Goal: Task Accomplishment & Management: Use online tool/utility

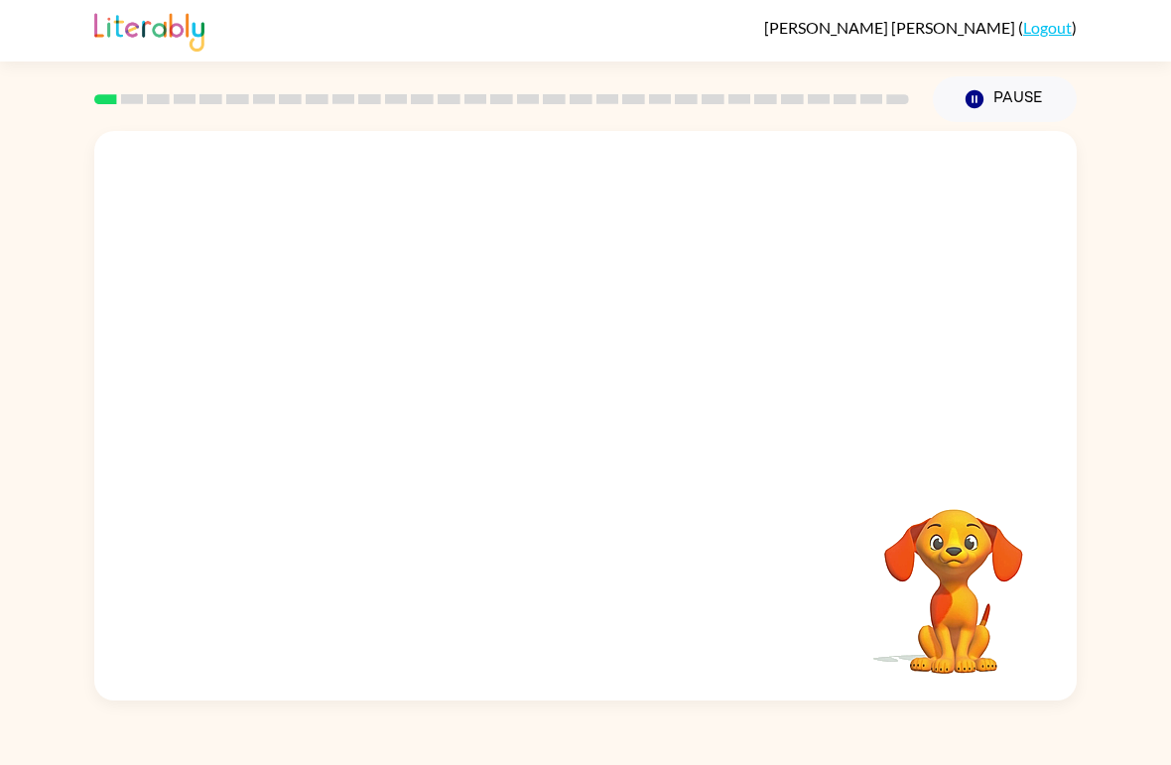
click at [539, 321] on video "Your browser must support playing .mp4 files to use Literably. Please try using…" at bounding box center [585, 299] width 982 height 336
click at [535, 315] on video "Your browser must support playing .mp4 files to use Literably. Please try using…" at bounding box center [585, 299] width 982 height 336
click at [525, 304] on video "Your browser must support playing .mp4 files to use Literably. Please try using…" at bounding box center [585, 299] width 982 height 336
click at [606, 427] on button "button" at bounding box center [585, 426] width 127 height 72
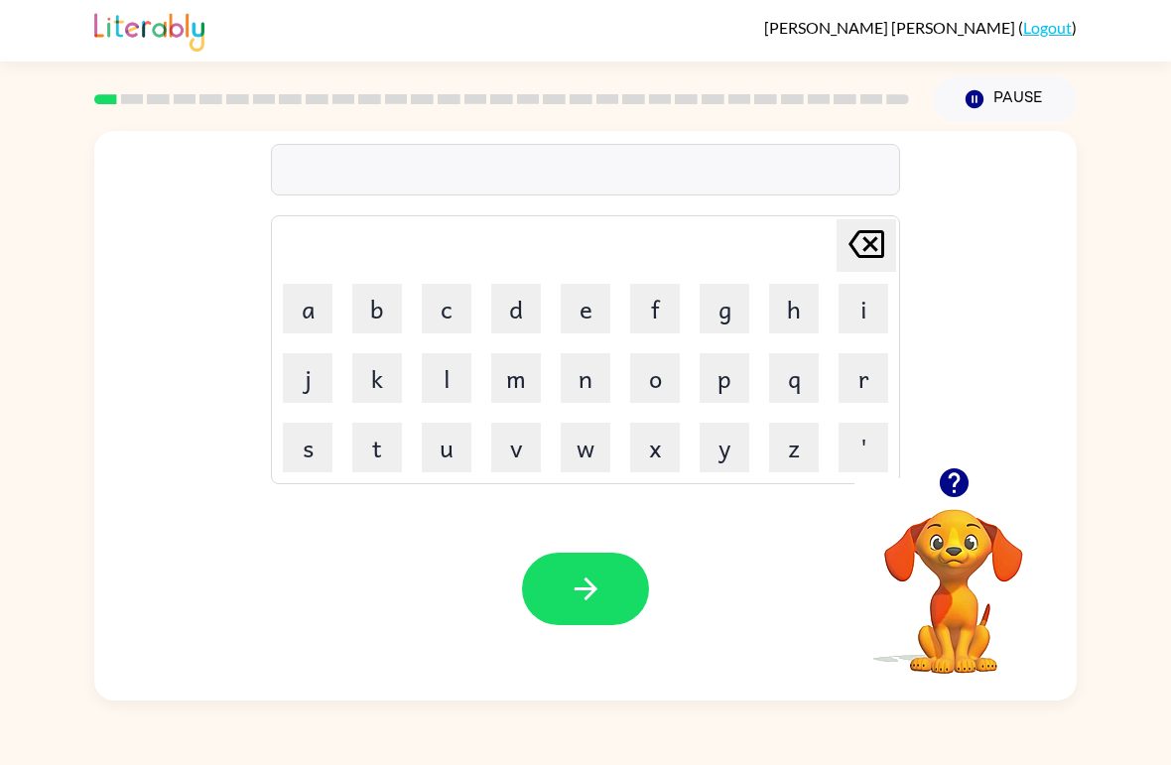
click at [864, 378] on button "r" at bounding box center [863, 378] width 50 height 50
click at [456, 454] on button "u" at bounding box center [447, 448] width 50 height 50
click at [398, 294] on button "b" at bounding box center [377, 309] width 50 height 50
click at [587, 595] on icon "button" at bounding box center [585, 588] width 35 height 35
click at [525, 383] on button "m" at bounding box center [516, 378] width 50 height 50
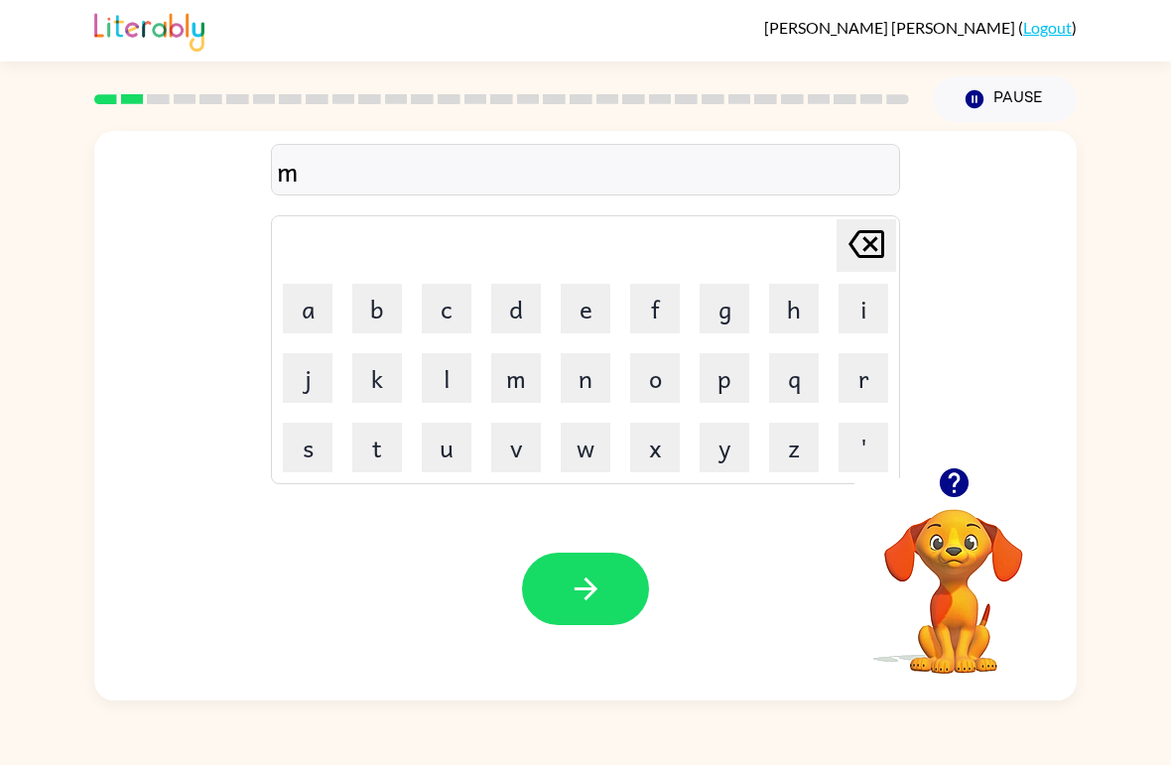
click at [653, 382] on button "o" at bounding box center [655, 378] width 50 height 50
click at [457, 448] on button "u" at bounding box center [447, 448] width 50 height 50
click at [384, 456] on button "t" at bounding box center [377, 448] width 50 height 50
click at [794, 313] on button "h" at bounding box center [794, 309] width 50 height 50
click at [598, 590] on icon "button" at bounding box center [585, 588] width 35 height 35
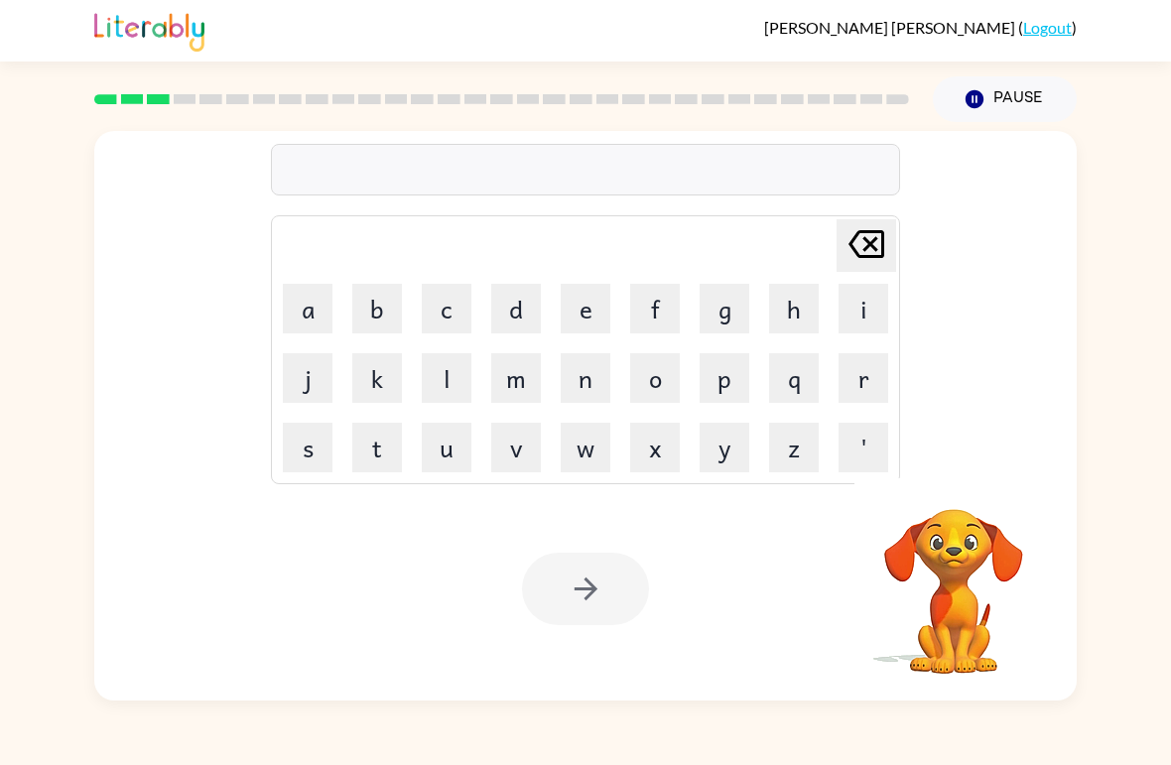
click at [520, 301] on button "d" at bounding box center [516, 309] width 50 height 50
click at [572, 315] on button "e" at bounding box center [586, 309] width 50 height 50
click at [589, 373] on button "n" at bounding box center [586, 378] width 50 height 50
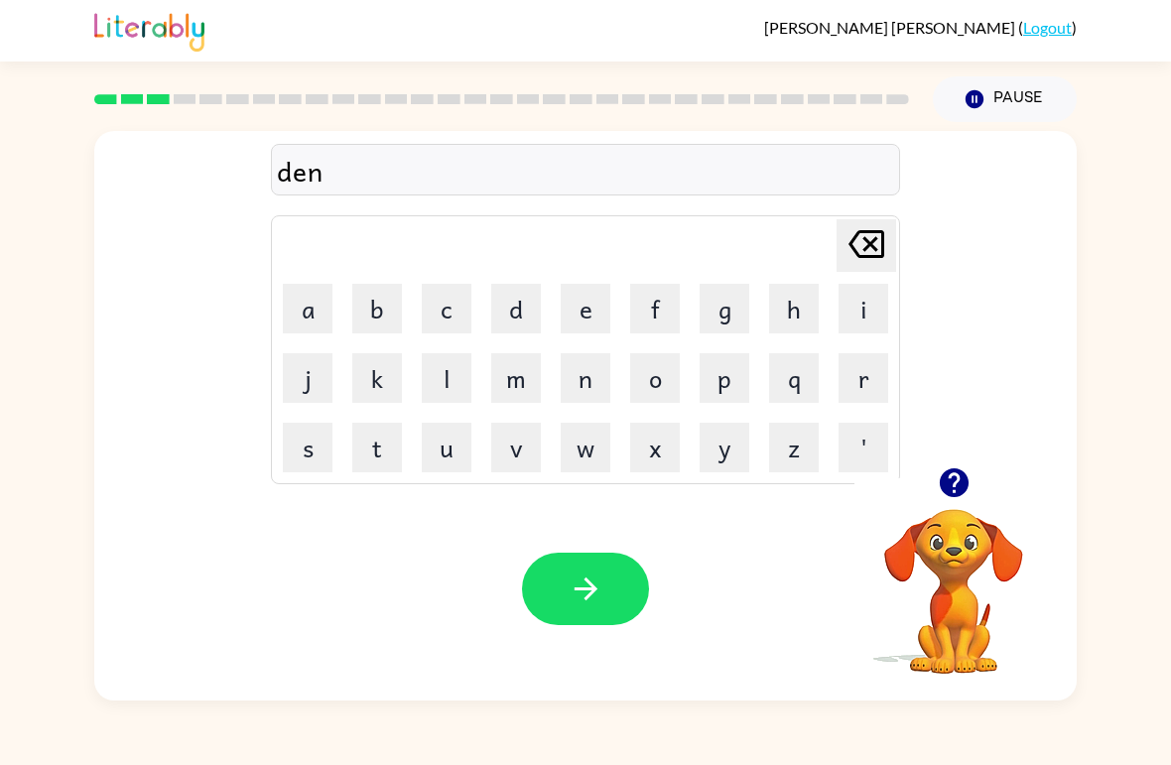
click at [591, 603] on icon "button" at bounding box center [585, 588] width 35 height 35
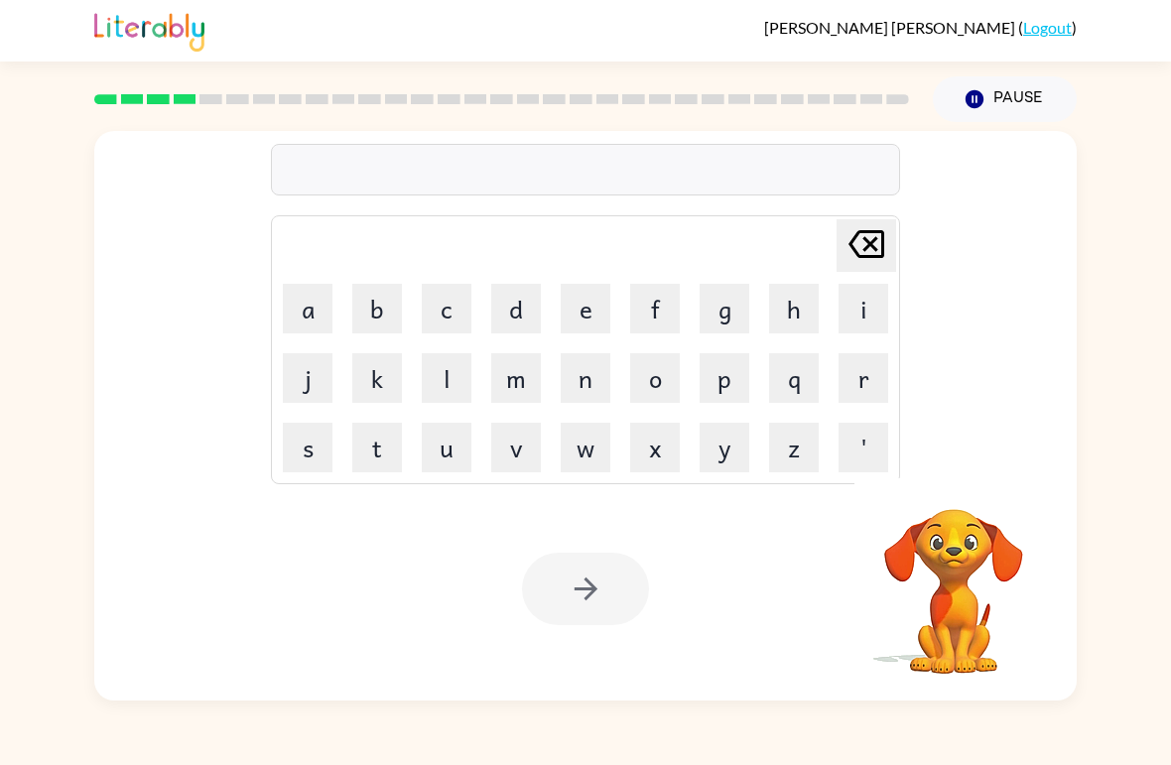
click at [323, 455] on button "s" at bounding box center [308, 448] width 50 height 50
click at [720, 386] on button "p" at bounding box center [724, 378] width 50 height 50
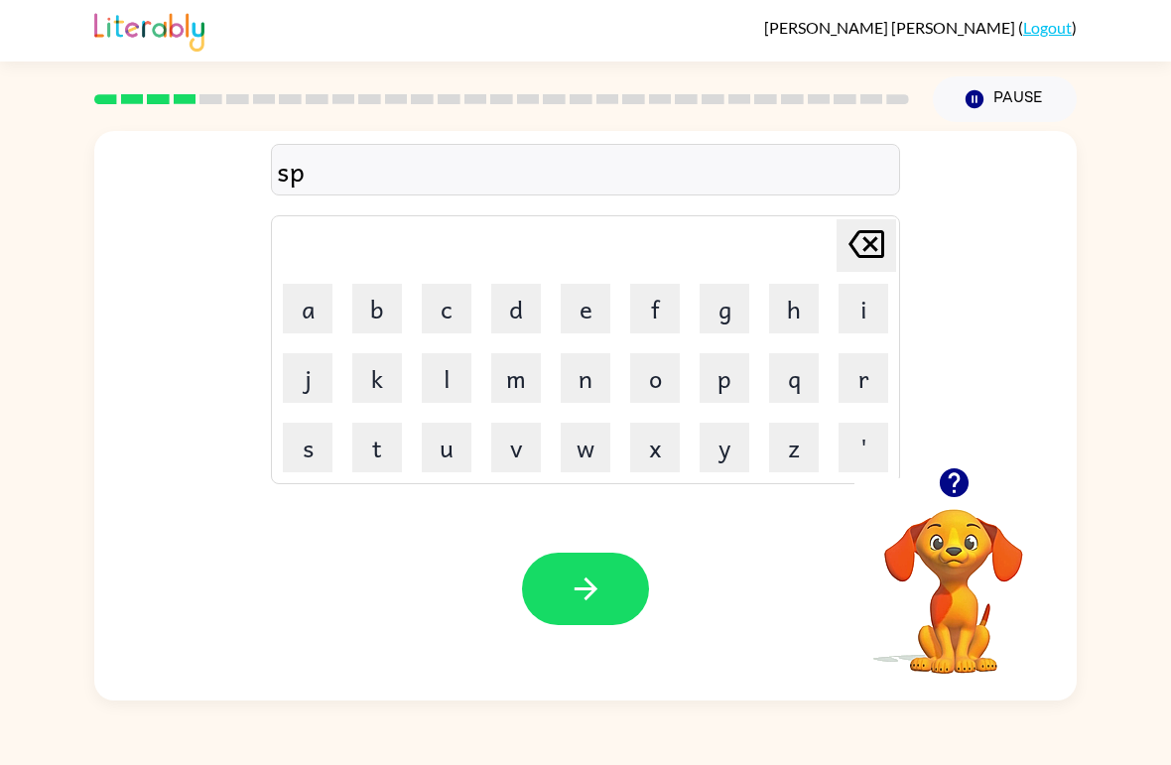
click at [644, 369] on button "o" at bounding box center [655, 378] width 50 height 50
click at [384, 461] on button "t" at bounding box center [377, 448] width 50 height 50
click at [565, 620] on button "button" at bounding box center [585, 589] width 127 height 72
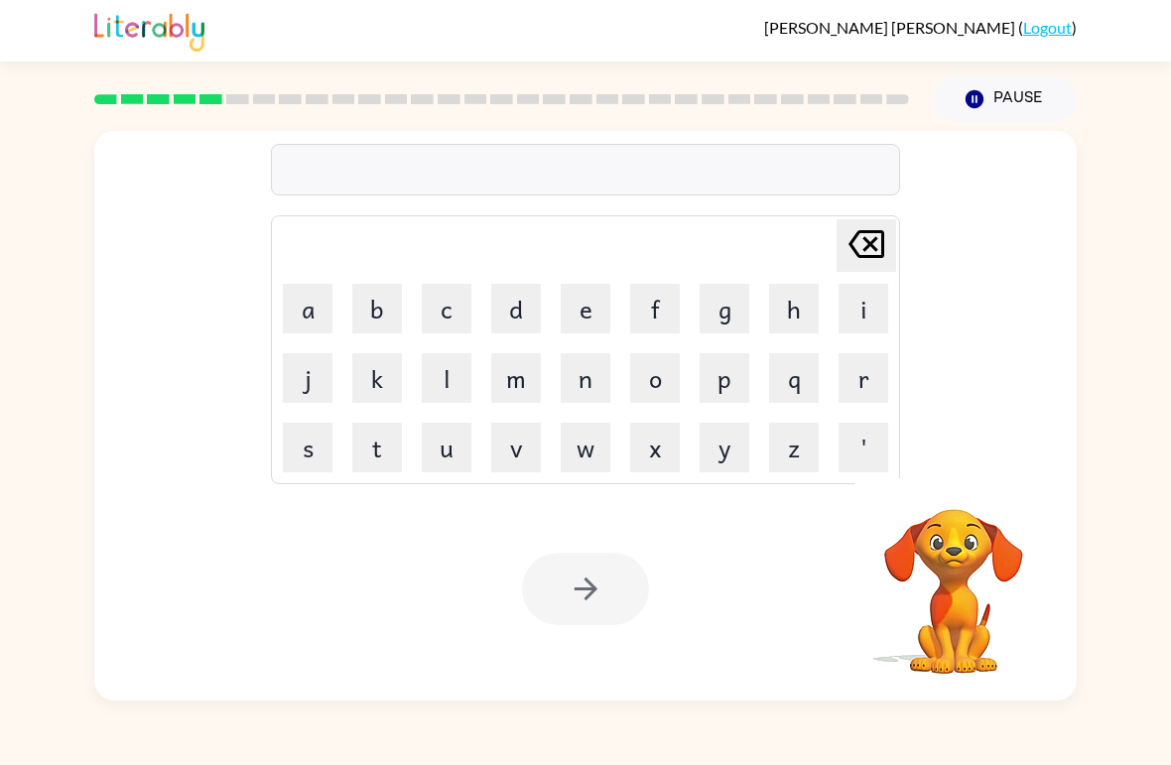
click at [309, 432] on button "s" at bounding box center [308, 448] width 50 height 50
click at [578, 445] on button "w" at bounding box center [586, 448] width 50 height 50
click at [583, 307] on button "e" at bounding box center [586, 309] width 50 height 50
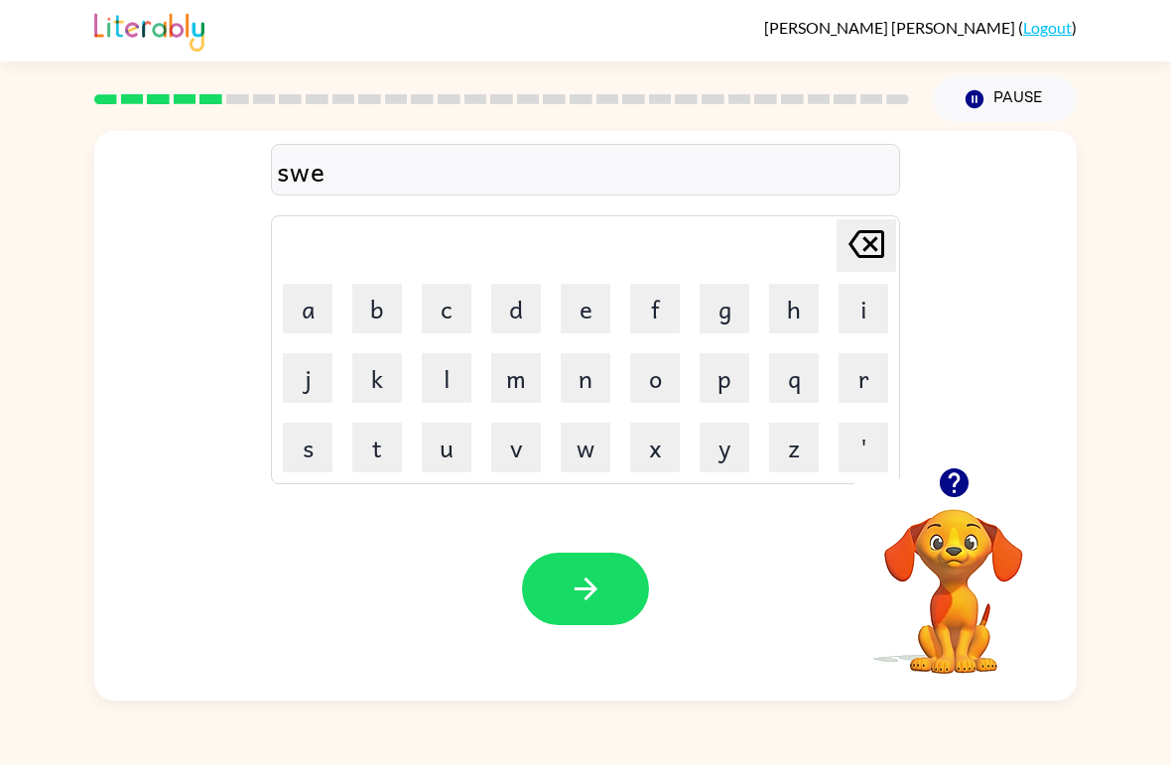
click at [377, 444] on button "t" at bounding box center [377, 448] width 50 height 50
click at [573, 612] on button "button" at bounding box center [585, 589] width 127 height 72
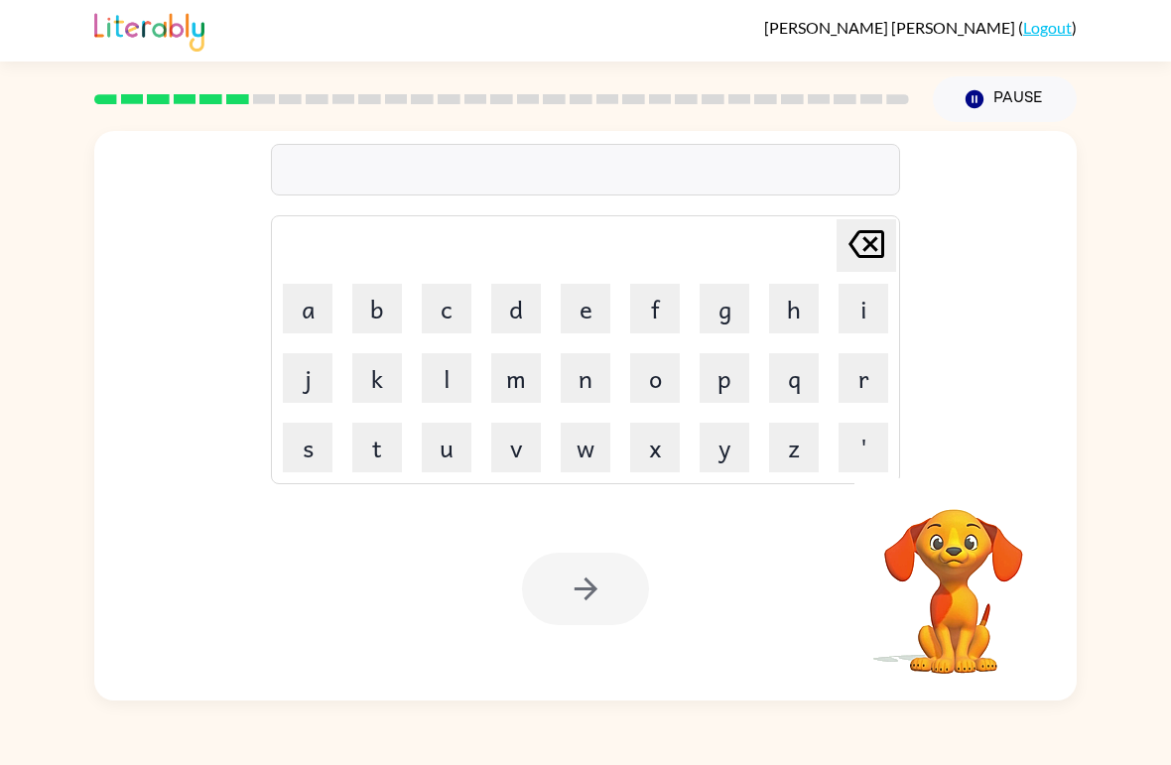
click at [720, 382] on button "p" at bounding box center [724, 378] width 50 height 50
click at [857, 306] on button "i" at bounding box center [863, 309] width 50 height 50
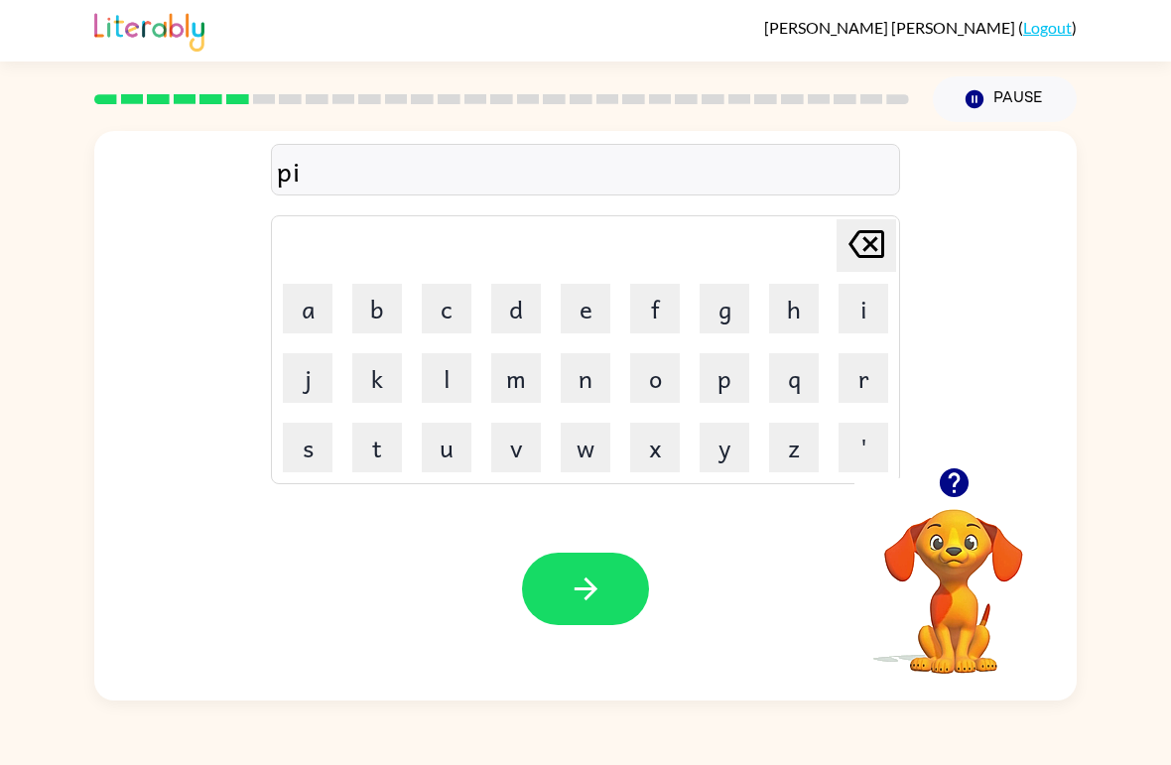
click at [562, 320] on button "e" at bounding box center [586, 309] width 50 height 50
click at [568, 605] on icon "button" at bounding box center [585, 588] width 35 height 35
click at [443, 305] on button "c" at bounding box center [447, 309] width 50 height 50
click at [314, 301] on button "a" at bounding box center [308, 309] width 50 height 50
click at [578, 381] on button "n" at bounding box center [586, 378] width 50 height 50
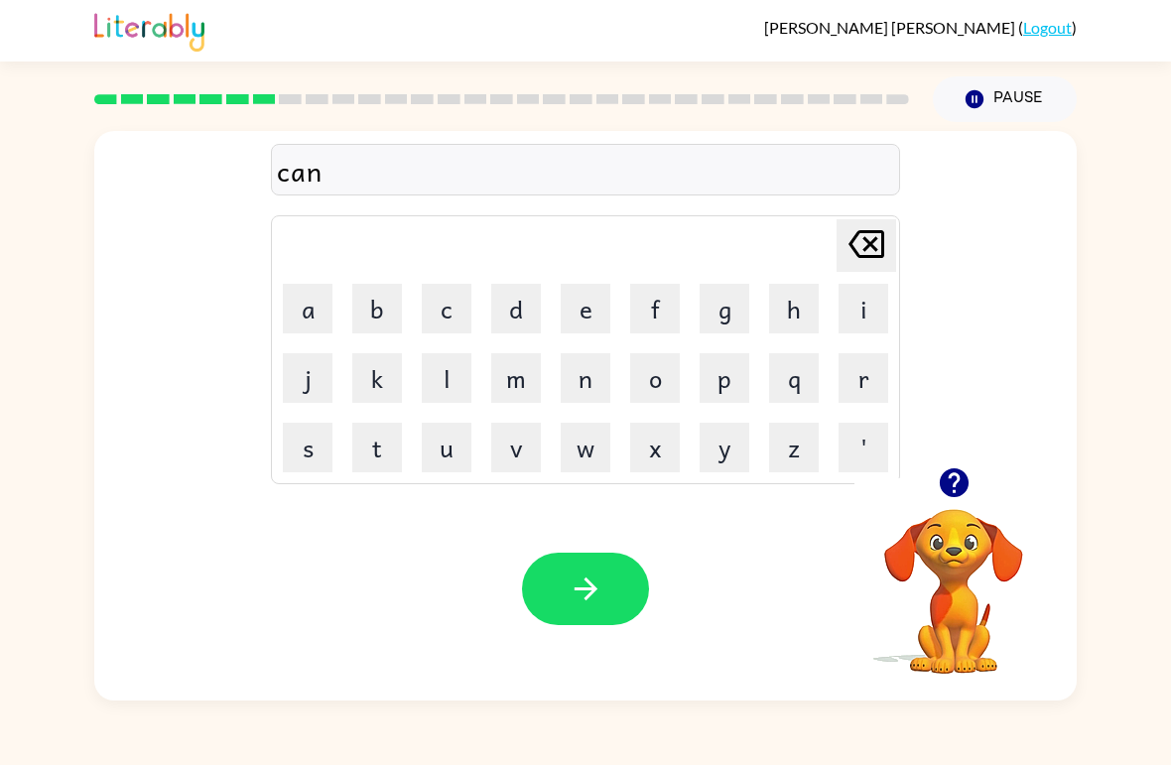
click at [502, 304] on button "d" at bounding box center [516, 309] width 50 height 50
click at [444, 384] on button "l" at bounding box center [447, 378] width 50 height 50
click at [594, 315] on button "e" at bounding box center [586, 309] width 50 height 50
click at [560, 601] on button "button" at bounding box center [585, 589] width 127 height 72
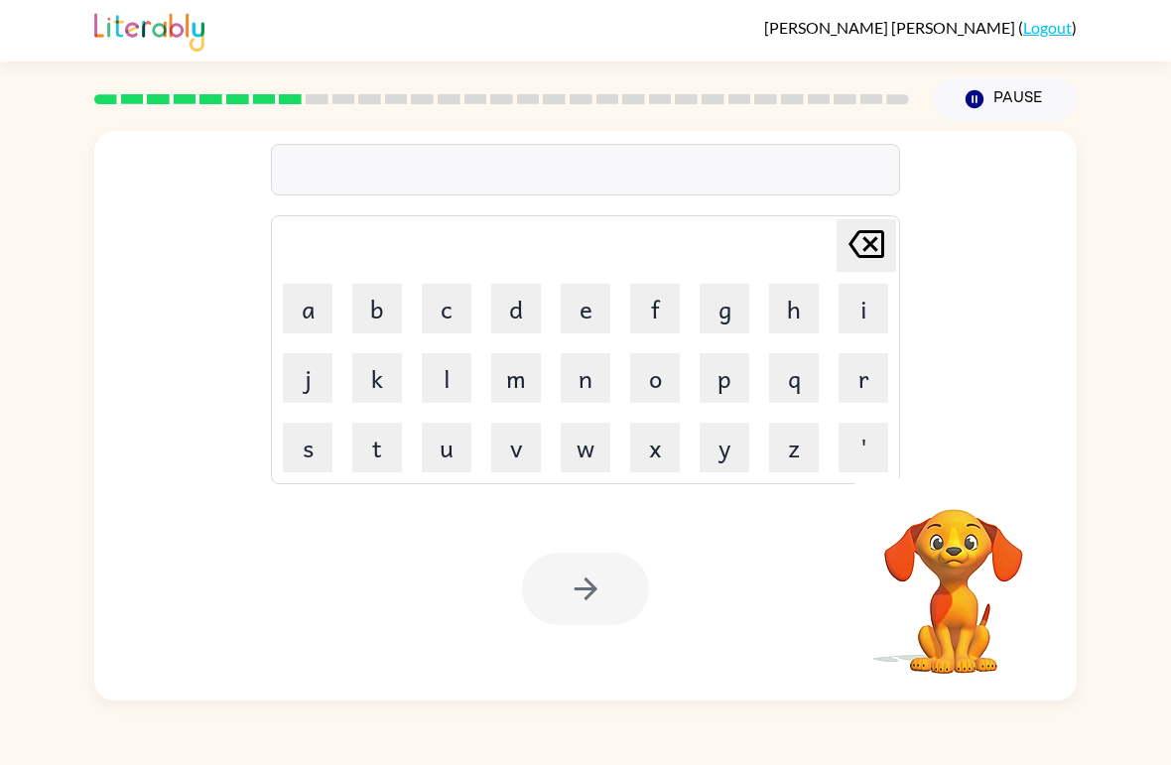
click at [384, 288] on button "b" at bounding box center [377, 309] width 50 height 50
click at [310, 305] on button "a" at bounding box center [308, 309] width 50 height 50
click at [374, 452] on button "t" at bounding box center [377, 448] width 50 height 50
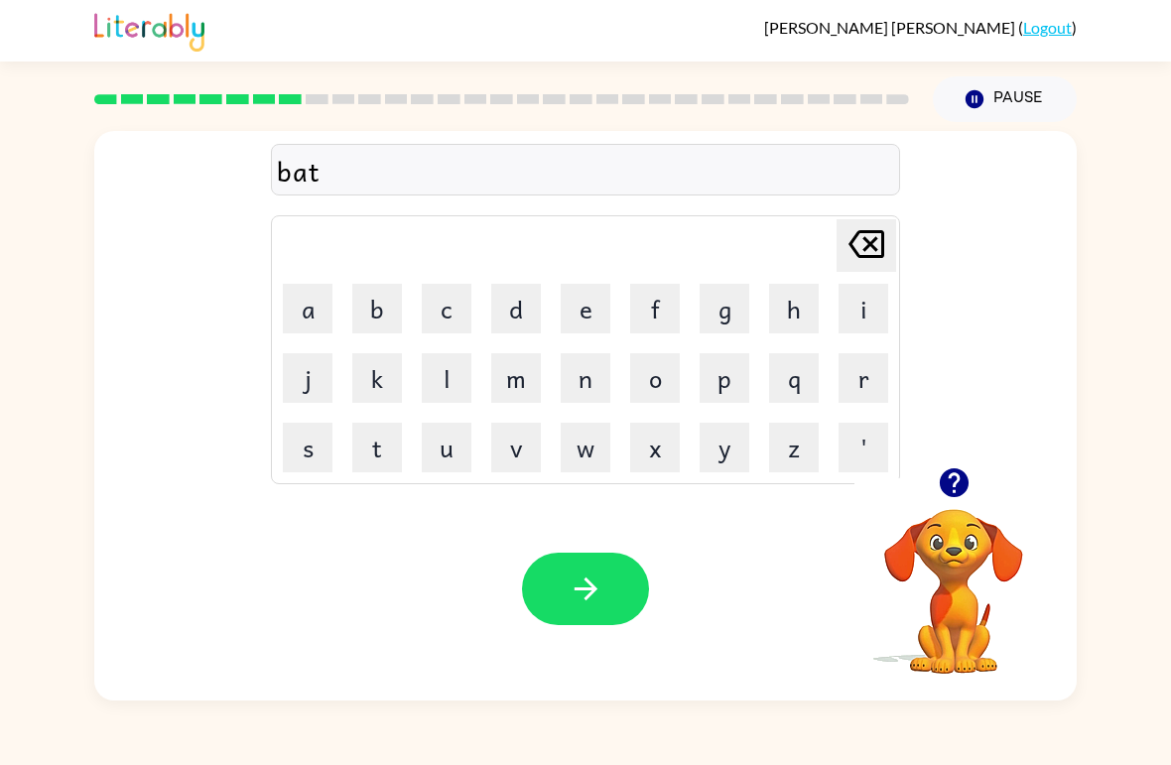
click at [797, 320] on button "h" at bounding box center [794, 309] width 50 height 50
click at [592, 623] on button "button" at bounding box center [585, 589] width 127 height 72
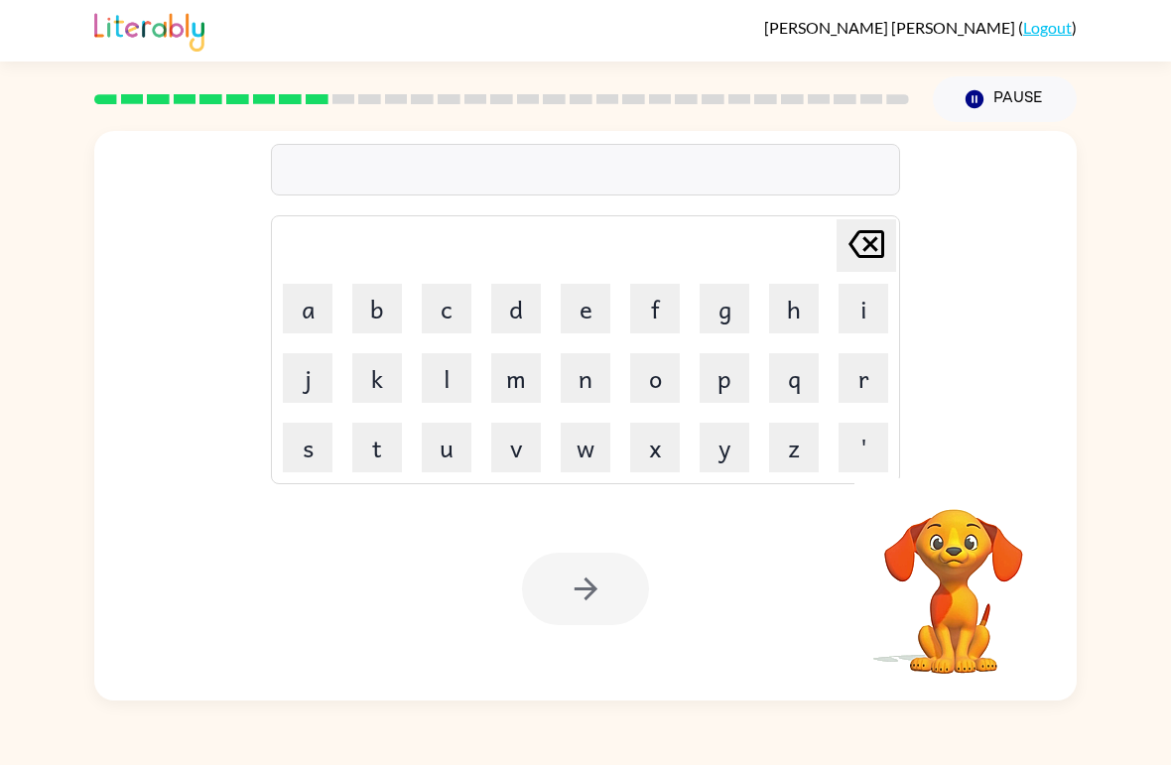
click at [434, 315] on button "c" at bounding box center [447, 309] width 50 height 50
click at [445, 390] on button "l" at bounding box center [447, 378] width 50 height 50
click at [665, 387] on button "o" at bounding box center [655, 378] width 50 height 50
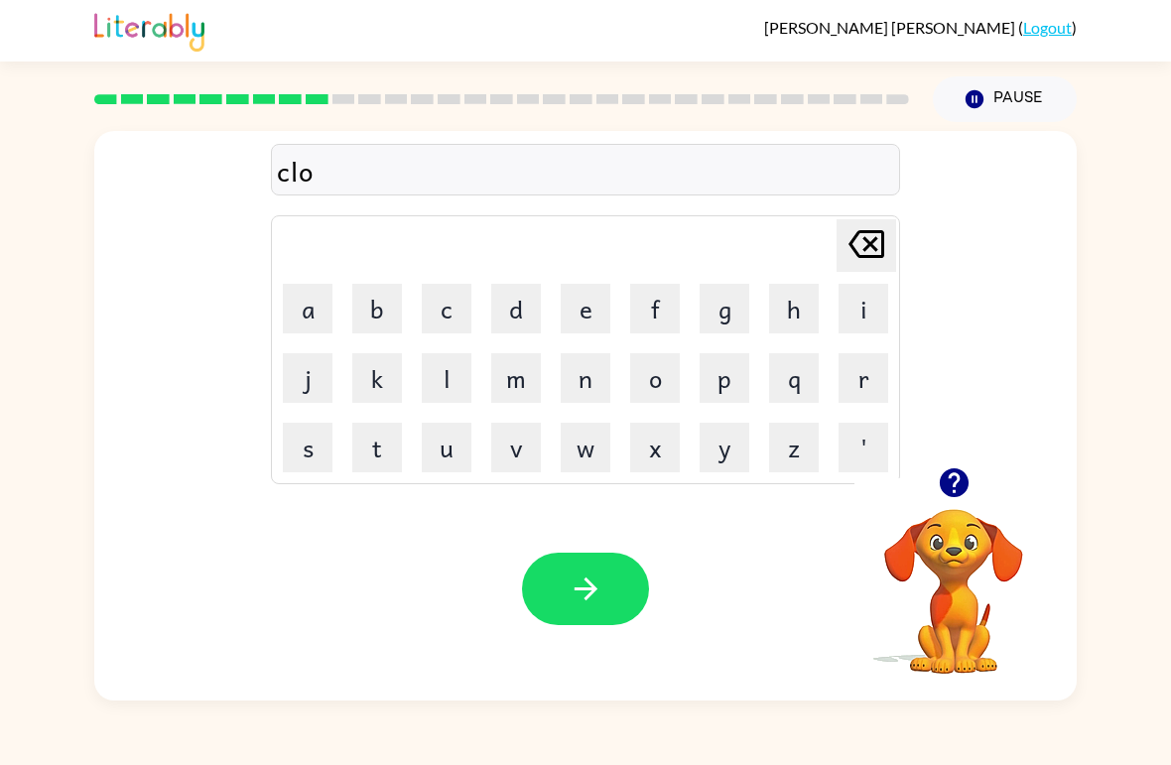
click at [581, 445] on button "w" at bounding box center [586, 448] width 50 height 50
click at [586, 379] on button "n" at bounding box center [586, 378] width 50 height 50
click at [581, 567] on button "button" at bounding box center [585, 589] width 127 height 72
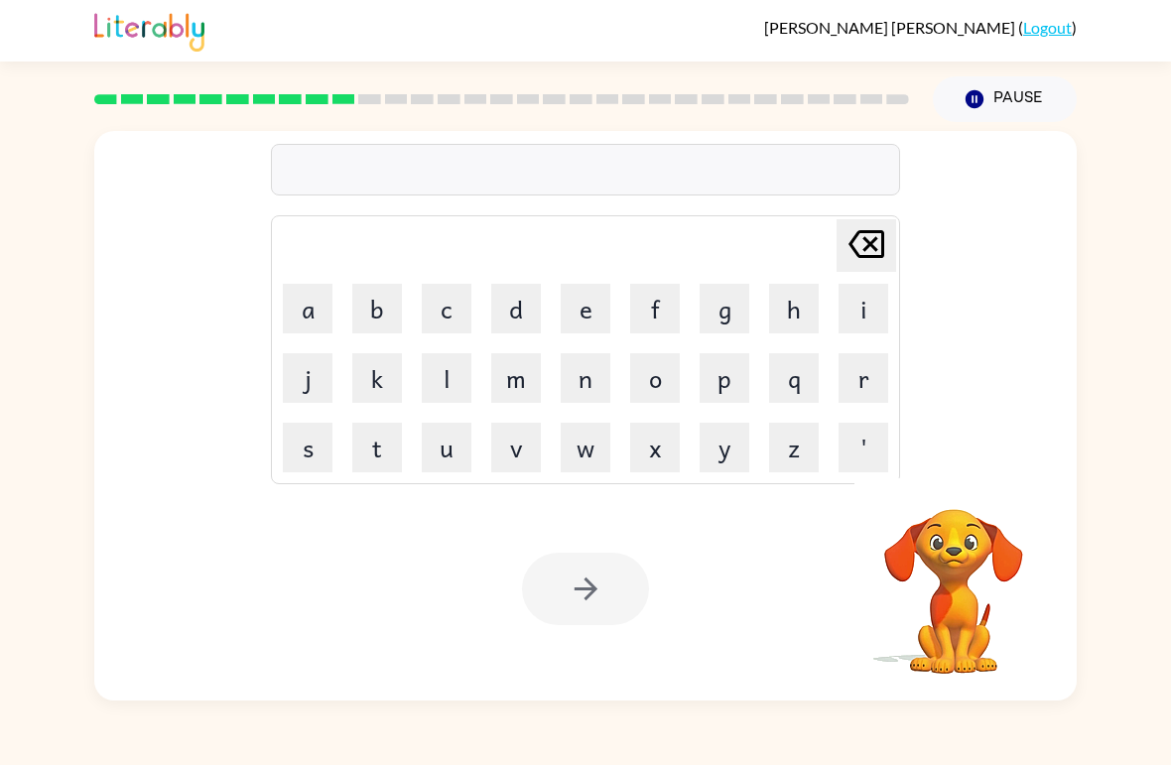
click at [296, 455] on button "s" at bounding box center [308, 448] width 50 height 50
click at [791, 303] on button "h" at bounding box center [794, 309] width 50 height 50
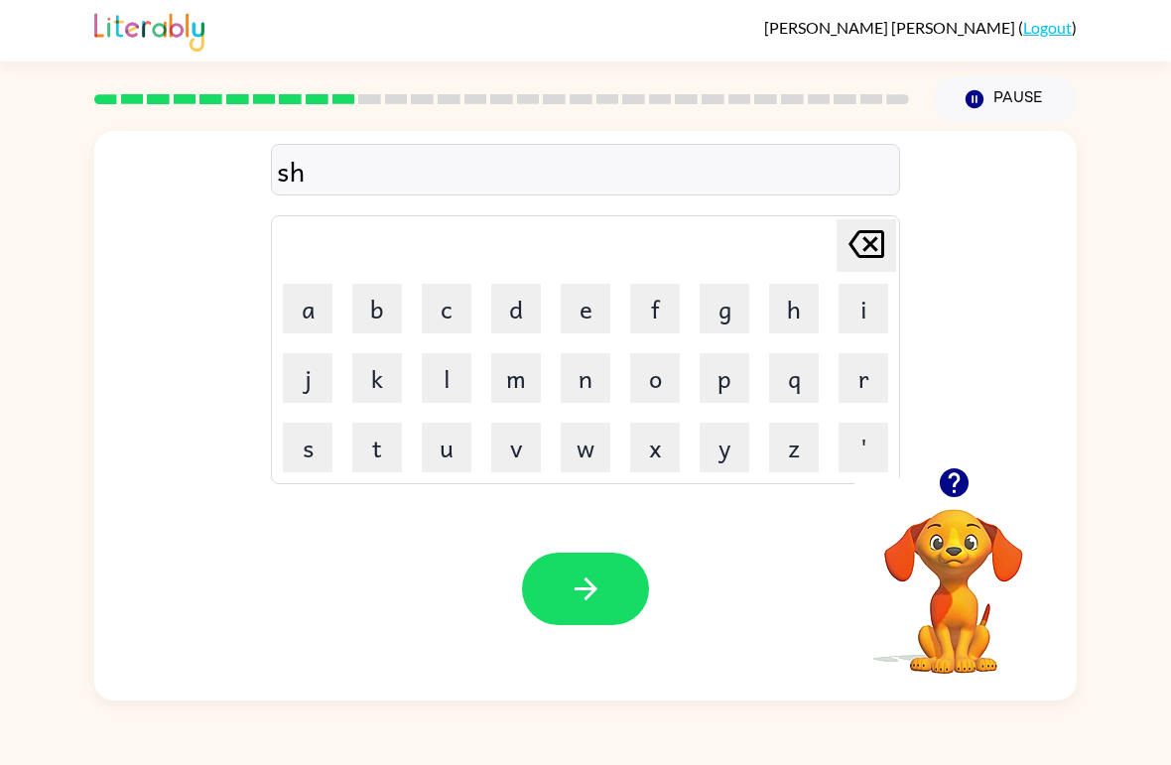
click at [641, 382] on button "o" at bounding box center [655, 378] width 50 height 50
click at [446, 309] on button "c" at bounding box center [447, 309] width 50 height 50
click at [368, 402] on button "k" at bounding box center [377, 378] width 50 height 50
click at [552, 608] on button "button" at bounding box center [585, 589] width 127 height 72
click at [734, 327] on button "g" at bounding box center [724, 309] width 50 height 50
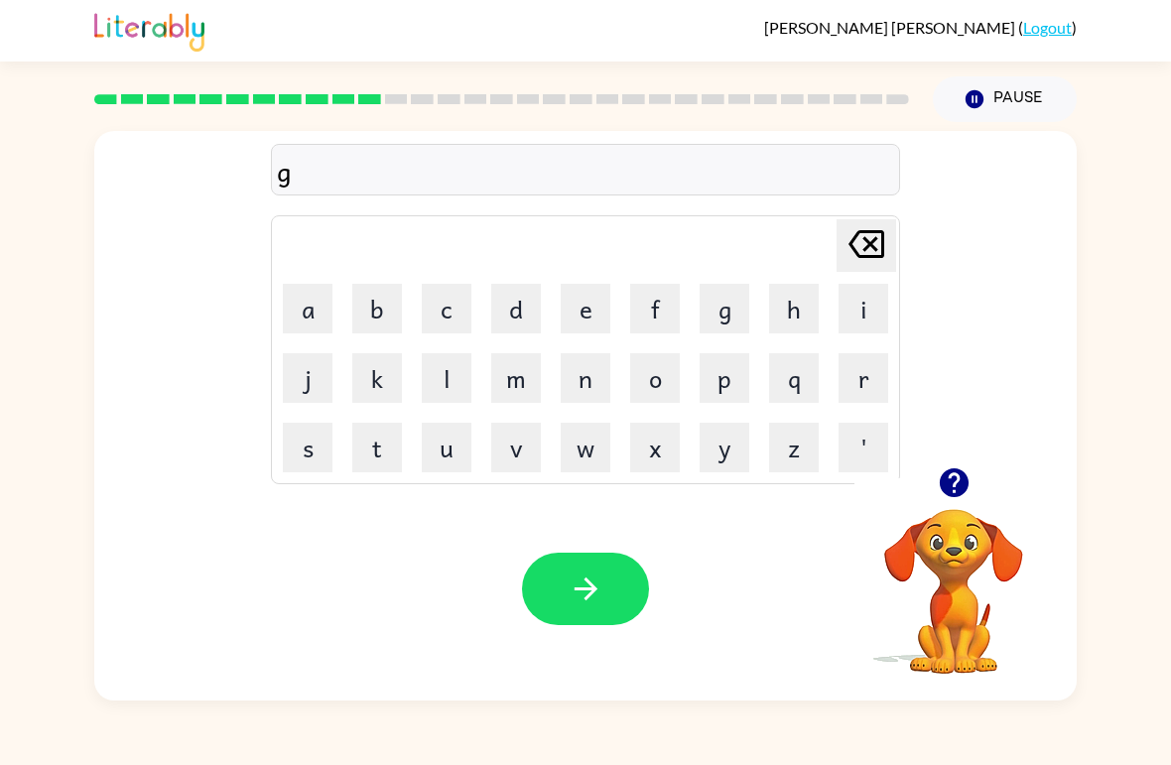
click at [314, 321] on button "a" at bounding box center [308, 309] width 50 height 50
click at [792, 450] on button "z" at bounding box center [794, 448] width 50 height 50
click at [591, 324] on button "e" at bounding box center [586, 309] width 50 height 50
click at [590, 593] on icon "button" at bounding box center [584, 588] width 23 height 23
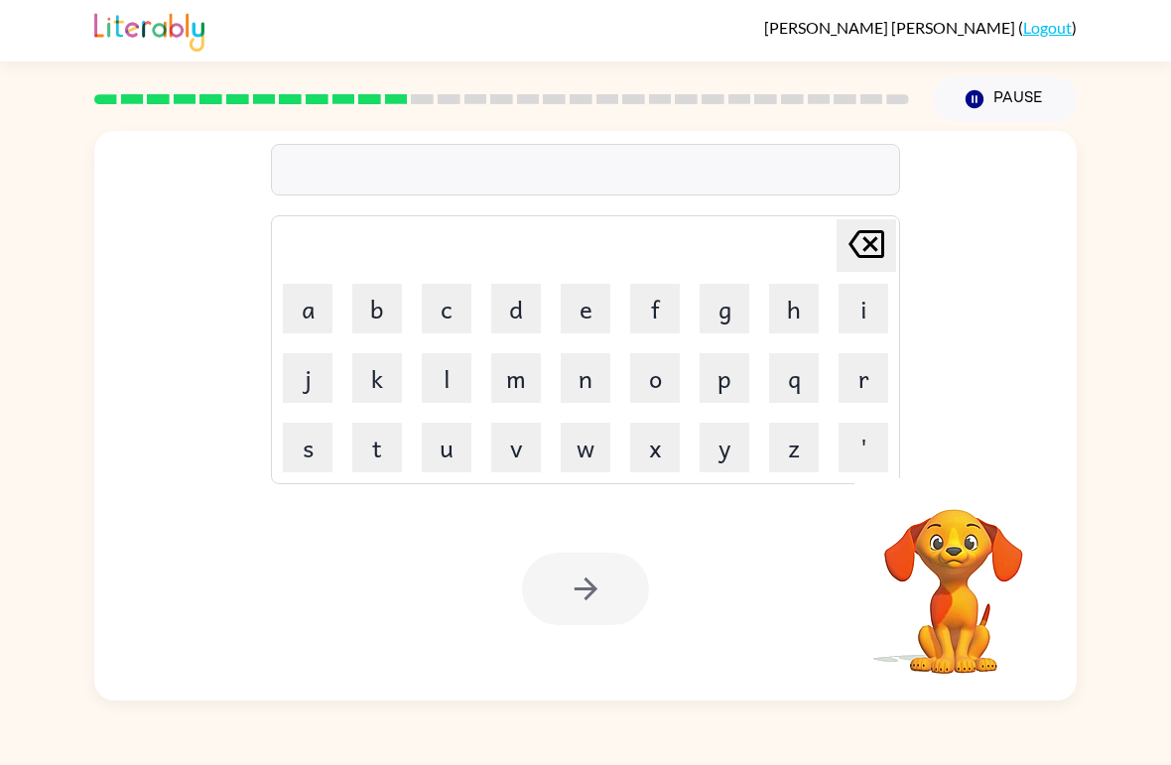
click at [587, 318] on button "e" at bounding box center [586, 309] width 50 height 50
click at [669, 453] on button "x" at bounding box center [655, 448] width 50 height 50
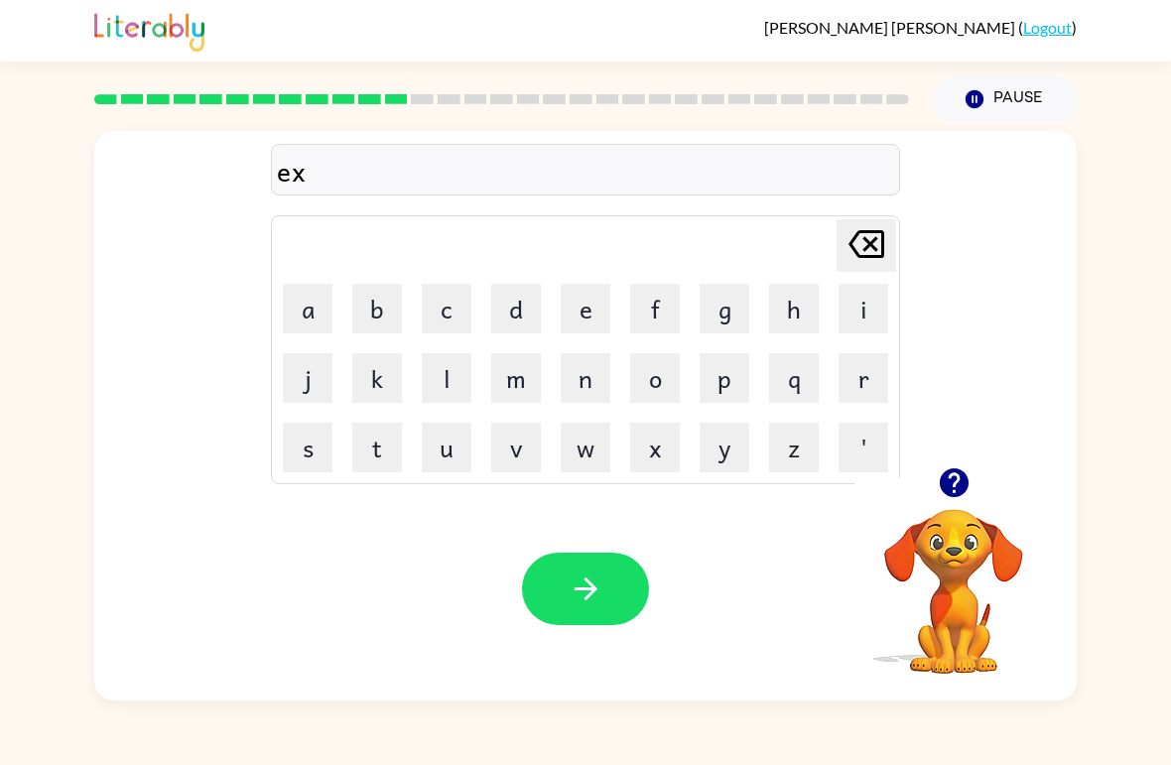
click at [730, 377] on button "p" at bounding box center [724, 378] width 50 height 50
click at [446, 386] on button "l" at bounding box center [447, 378] width 50 height 50
click at [648, 377] on button "o" at bounding box center [655, 378] width 50 height 50
click at [518, 313] on button "d" at bounding box center [516, 309] width 50 height 50
click at [574, 316] on button "e" at bounding box center [586, 309] width 50 height 50
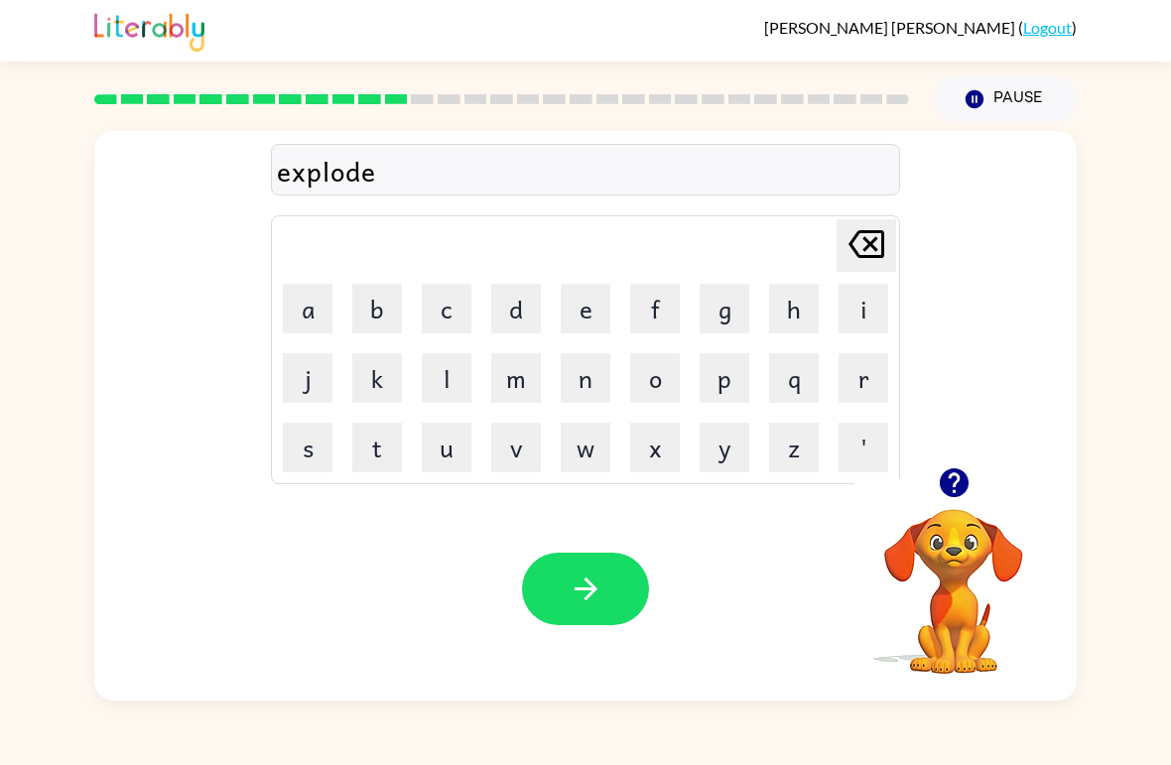
click at [587, 592] on icon "button" at bounding box center [585, 588] width 35 height 35
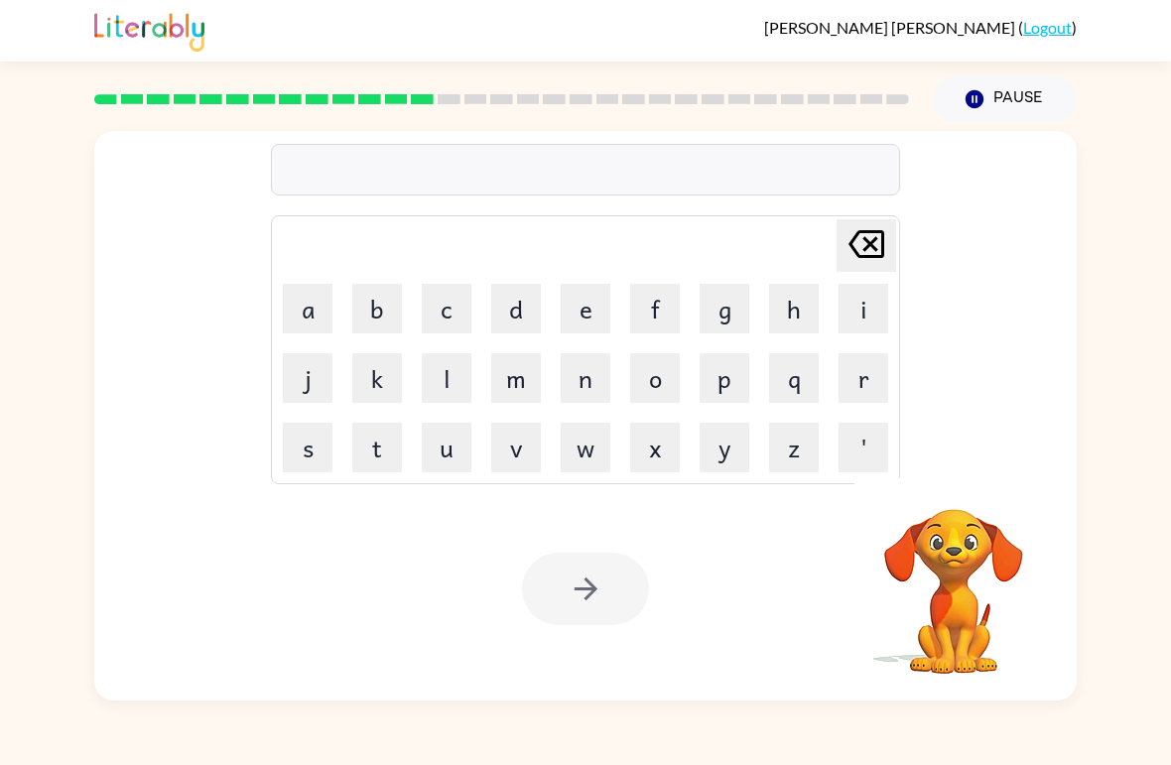
click at [323, 450] on button "s" at bounding box center [308, 448] width 50 height 50
click at [589, 460] on button "w" at bounding box center [586, 448] width 50 height 50
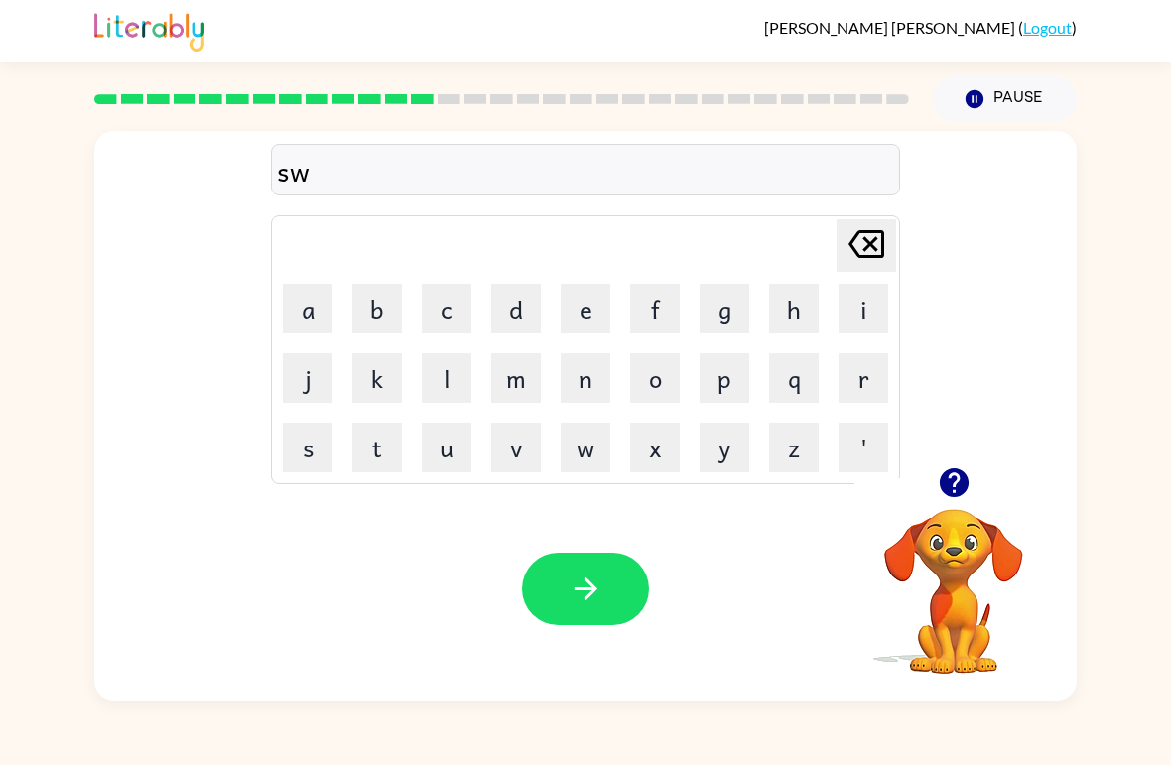
click at [593, 307] on button "e" at bounding box center [586, 309] width 50 height 50
click at [377, 456] on button "t" at bounding box center [377, 448] width 50 height 50
click at [581, 384] on button "n" at bounding box center [586, 378] width 50 height 50
click at [599, 322] on button "e" at bounding box center [586, 309] width 50 height 50
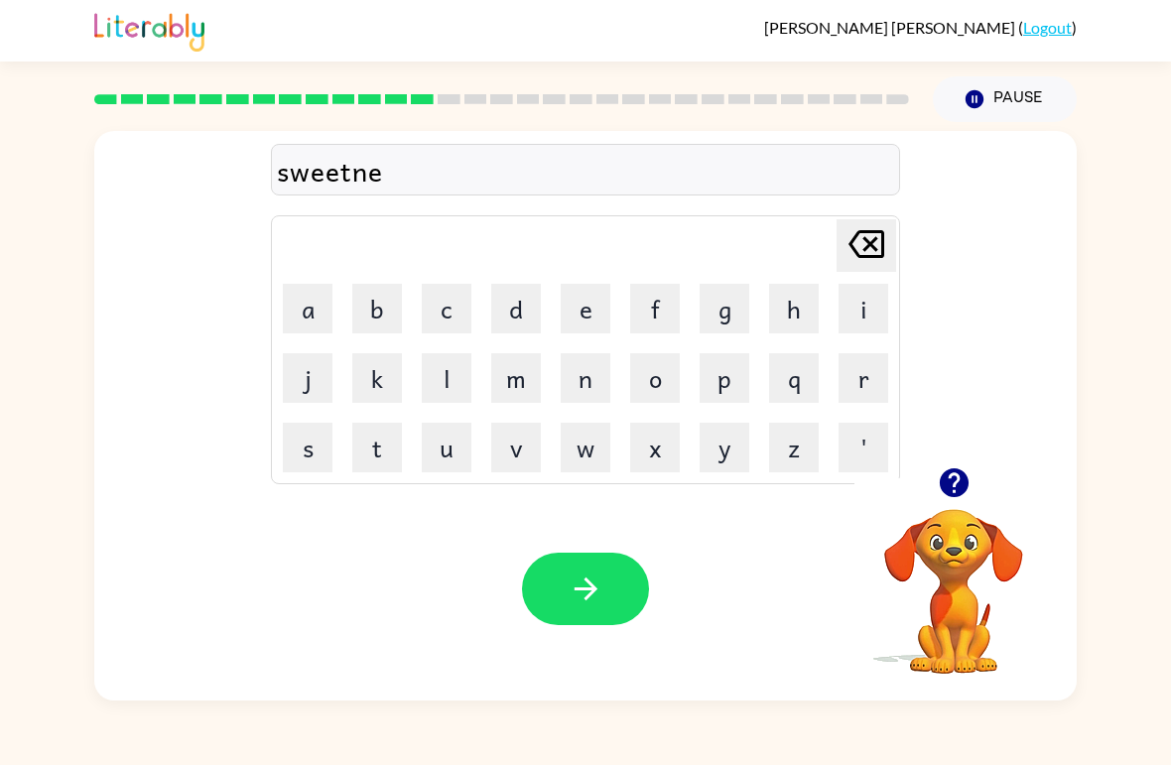
click at [591, 317] on button "e" at bounding box center [586, 309] width 50 height 50
click at [868, 257] on icon at bounding box center [866, 244] width 36 height 28
click at [312, 466] on button "s" at bounding box center [308, 448] width 50 height 50
click at [868, 248] on icon at bounding box center [866, 244] width 36 height 28
click at [575, 321] on button "e" at bounding box center [586, 309] width 50 height 50
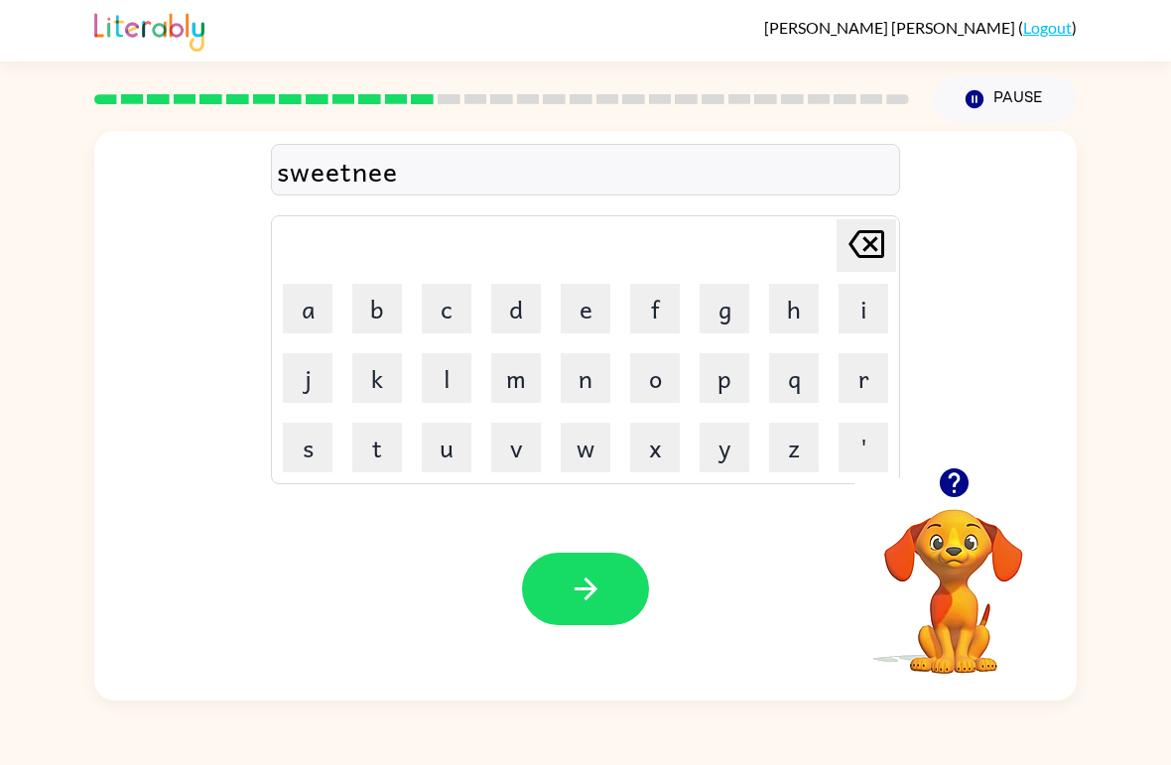
click at [316, 448] on button "s" at bounding box center [308, 448] width 50 height 50
click at [861, 247] on icon "[PERSON_NAME] last character input" at bounding box center [866, 244] width 48 height 48
click at [872, 255] on icon "[PERSON_NAME] last character input" at bounding box center [866, 244] width 48 height 48
click at [303, 455] on button "s" at bounding box center [308, 448] width 50 height 50
click at [302, 465] on button "s" at bounding box center [308, 448] width 50 height 50
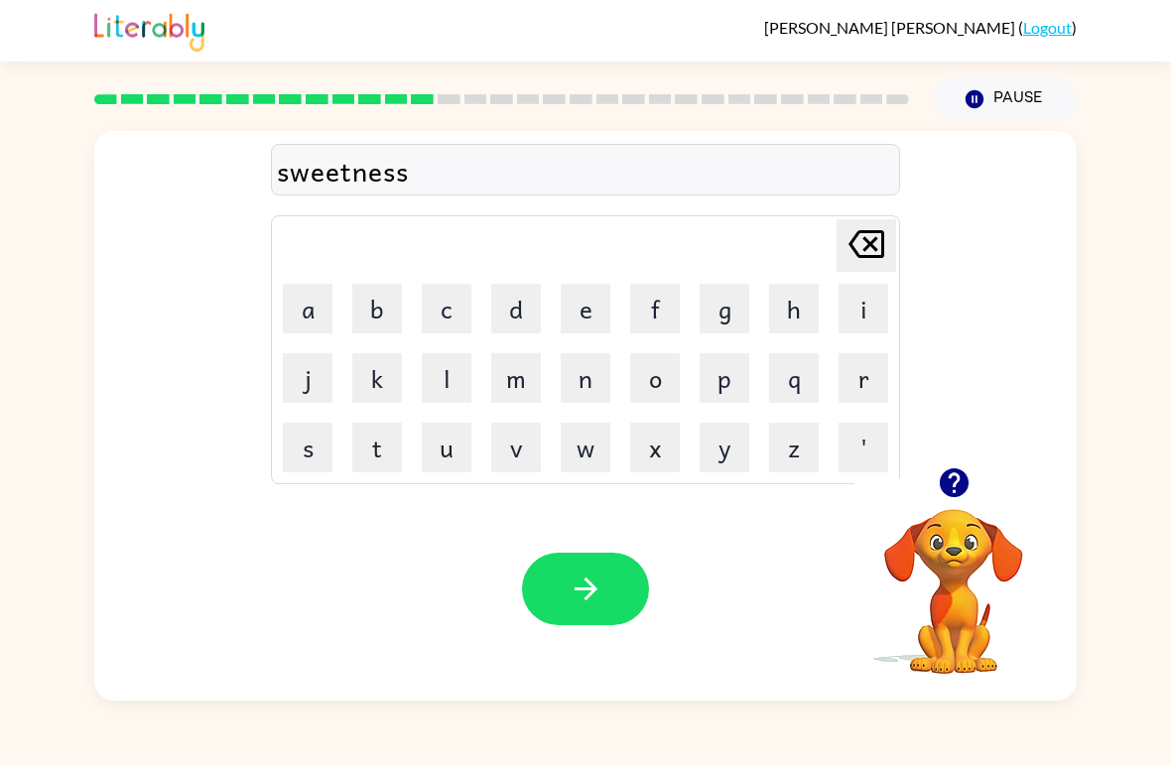
click at [595, 580] on icon "button" at bounding box center [585, 588] width 35 height 35
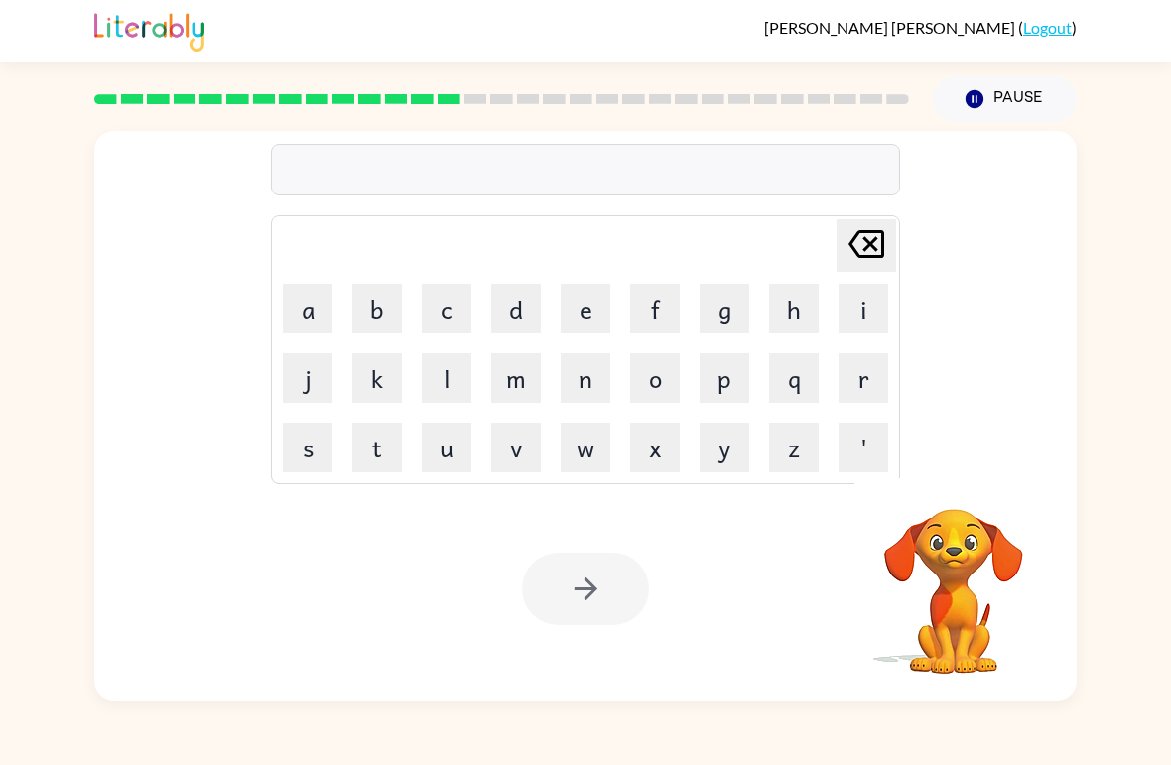
click at [787, 318] on button "h" at bounding box center [794, 309] width 50 height 50
click at [848, 318] on button "i" at bounding box center [863, 309] width 50 height 50
click at [719, 390] on button "p" at bounding box center [724, 378] width 50 height 50
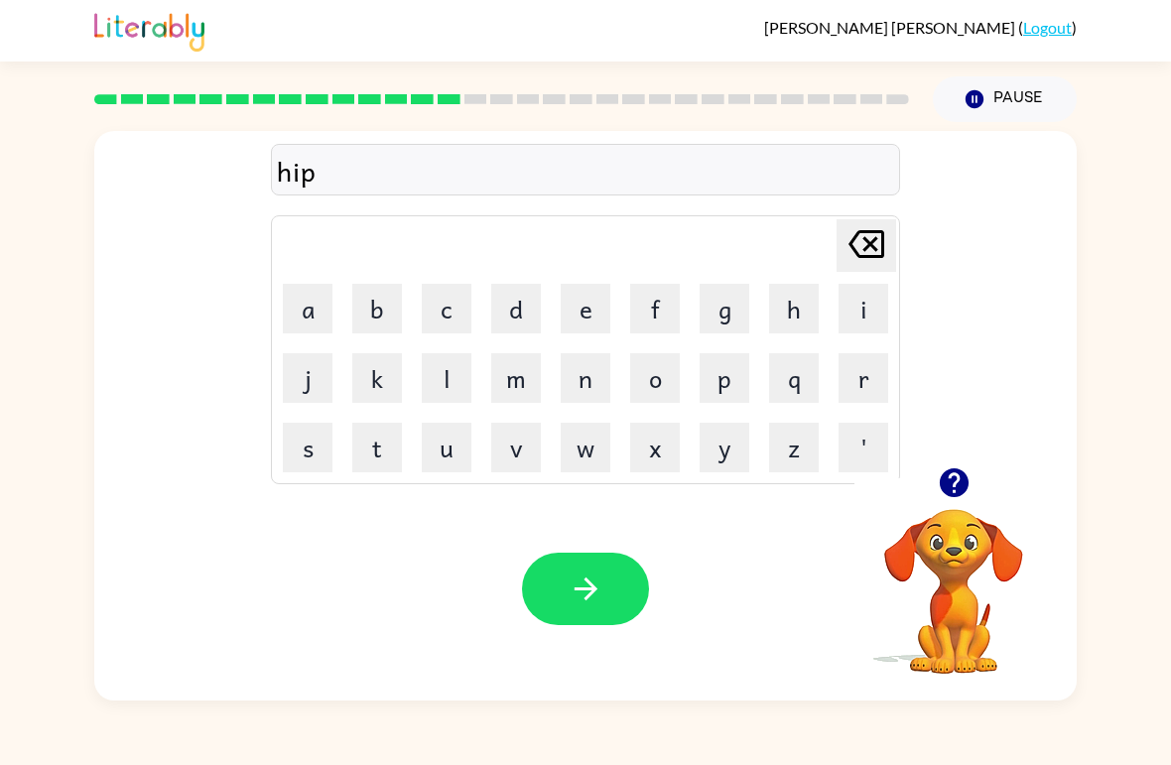
click at [727, 395] on button "p" at bounding box center [724, 378] width 50 height 50
click at [659, 393] on button "o" at bounding box center [655, 378] width 50 height 50
click at [583, 604] on icon "button" at bounding box center [585, 588] width 35 height 35
click at [632, 322] on button "f" at bounding box center [655, 309] width 50 height 50
click at [663, 391] on button "o" at bounding box center [655, 378] width 50 height 50
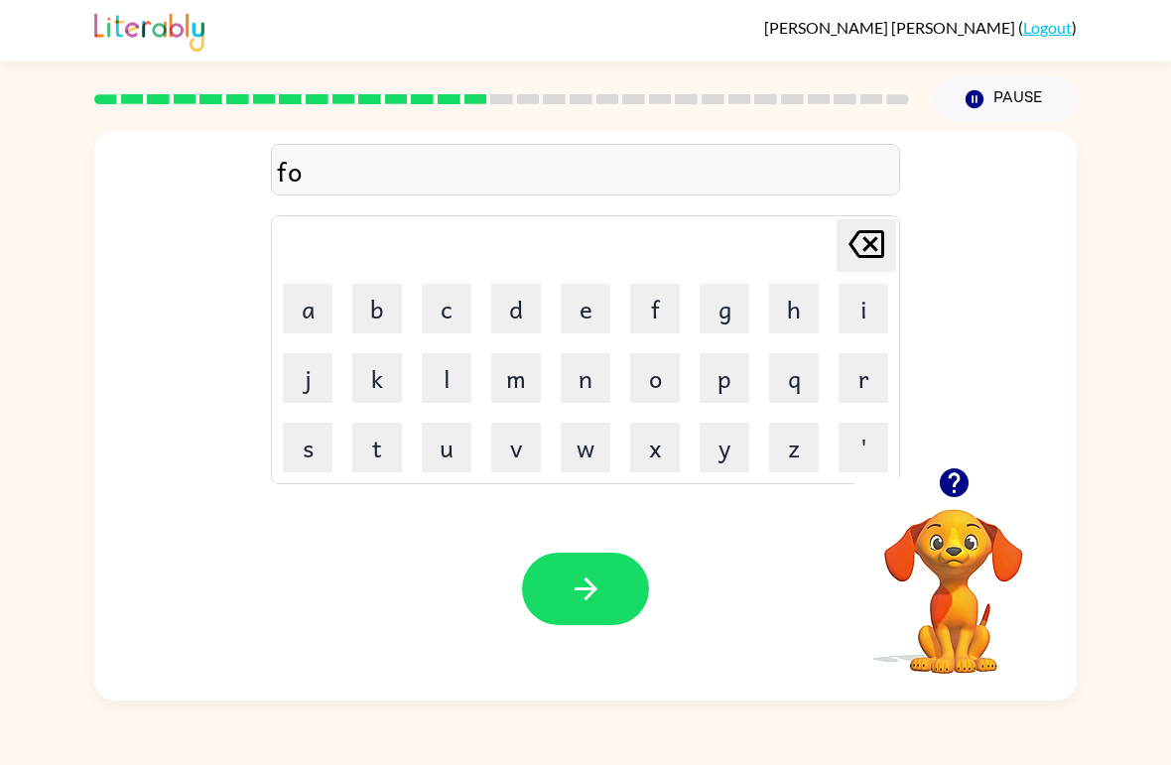
click at [874, 379] on button "r" at bounding box center [863, 378] width 50 height 50
click at [360, 370] on button "k" at bounding box center [377, 378] width 50 height 50
click at [597, 591] on icon "button" at bounding box center [585, 588] width 35 height 35
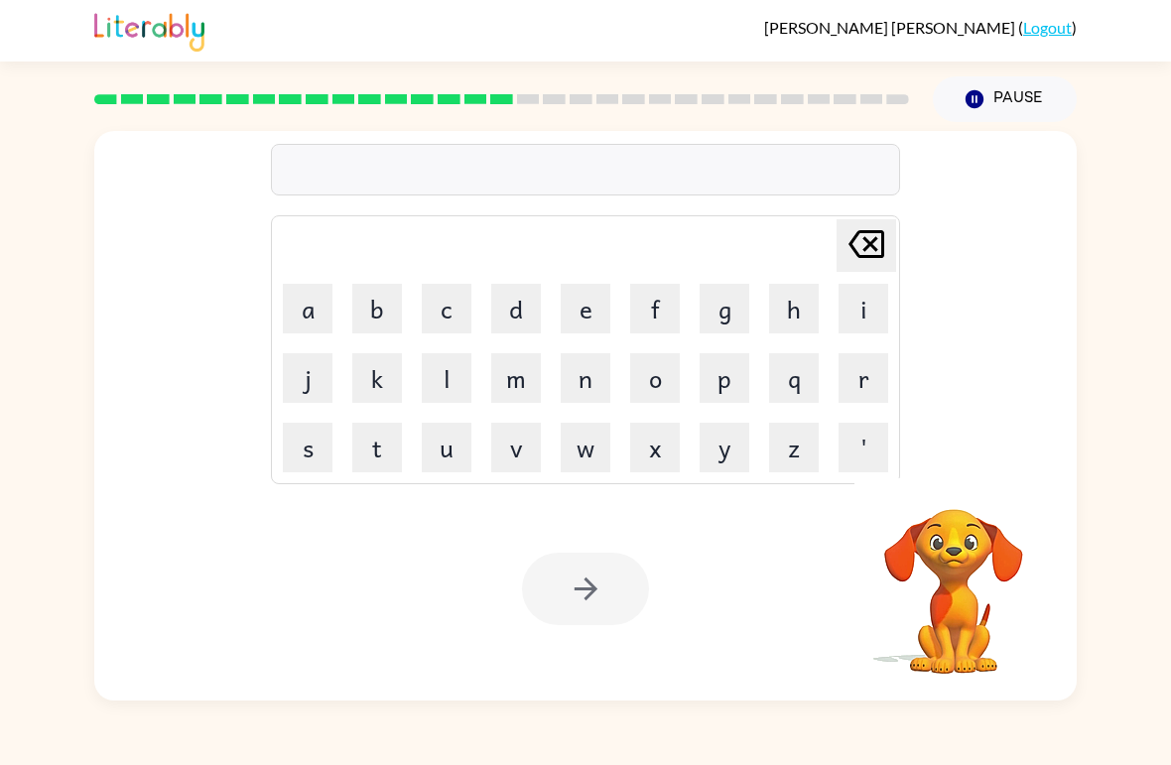
click at [581, 446] on button "w" at bounding box center [586, 448] width 50 height 50
click at [587, 312] on button "e" at bounding box center [586, 309] width 50 height 50
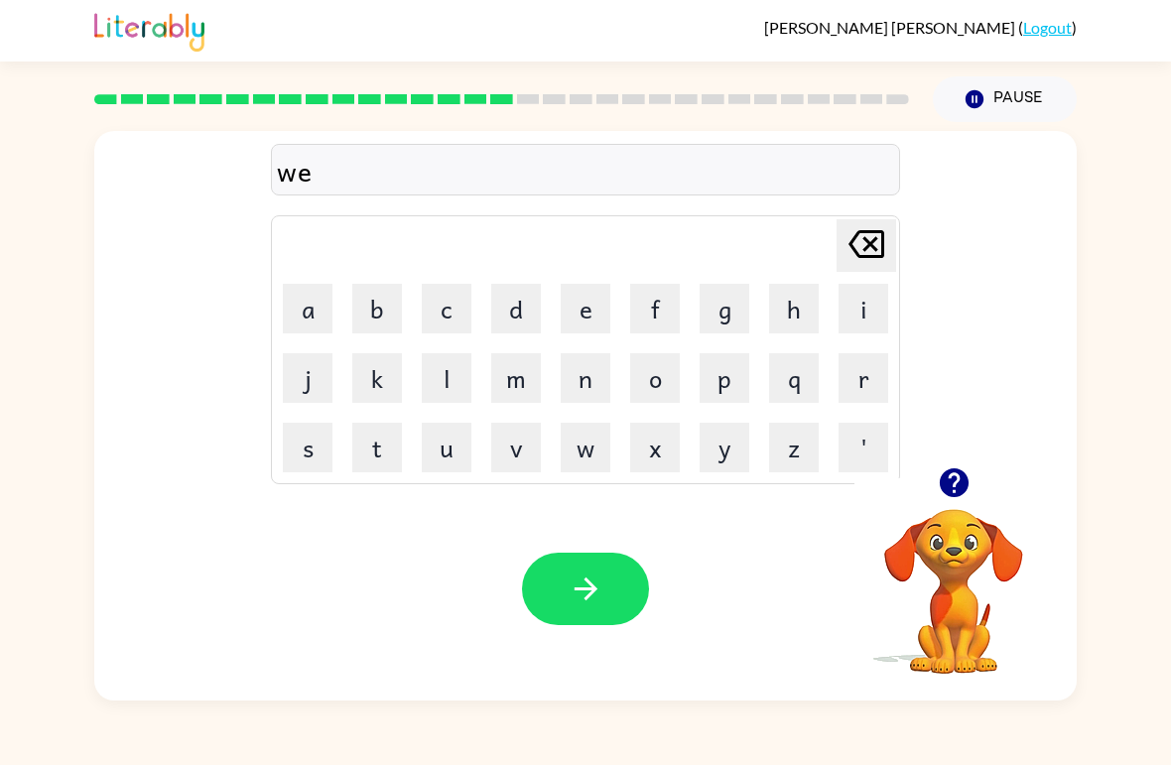
click at [399, 302] on button "b" at bounding box center [377, 309] width 50 height 50
click at [597, 601] on icon "button" at bounding box center [585, 588] width 35 height 35
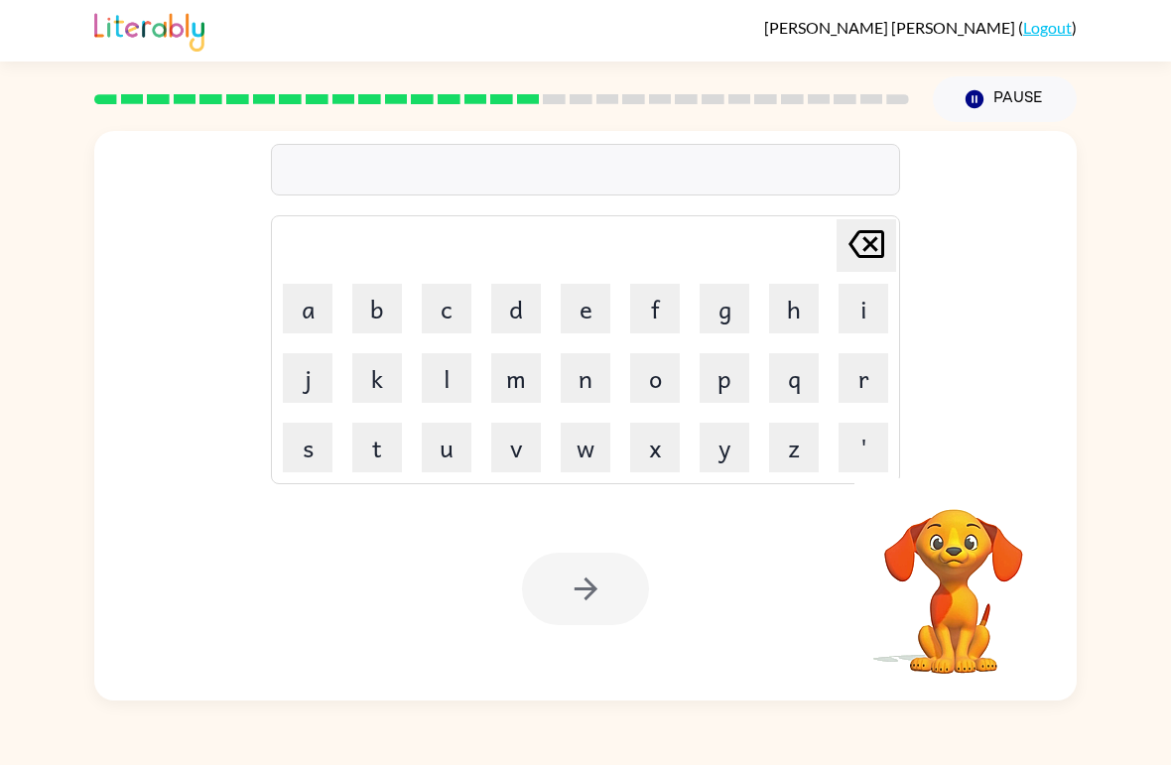
click at [319, 441] on button "s" at bounding box center [308, 448] width 50 height 50
click at [439, 378] on button "l" at bounding box center [447, 378] width 50 height 50
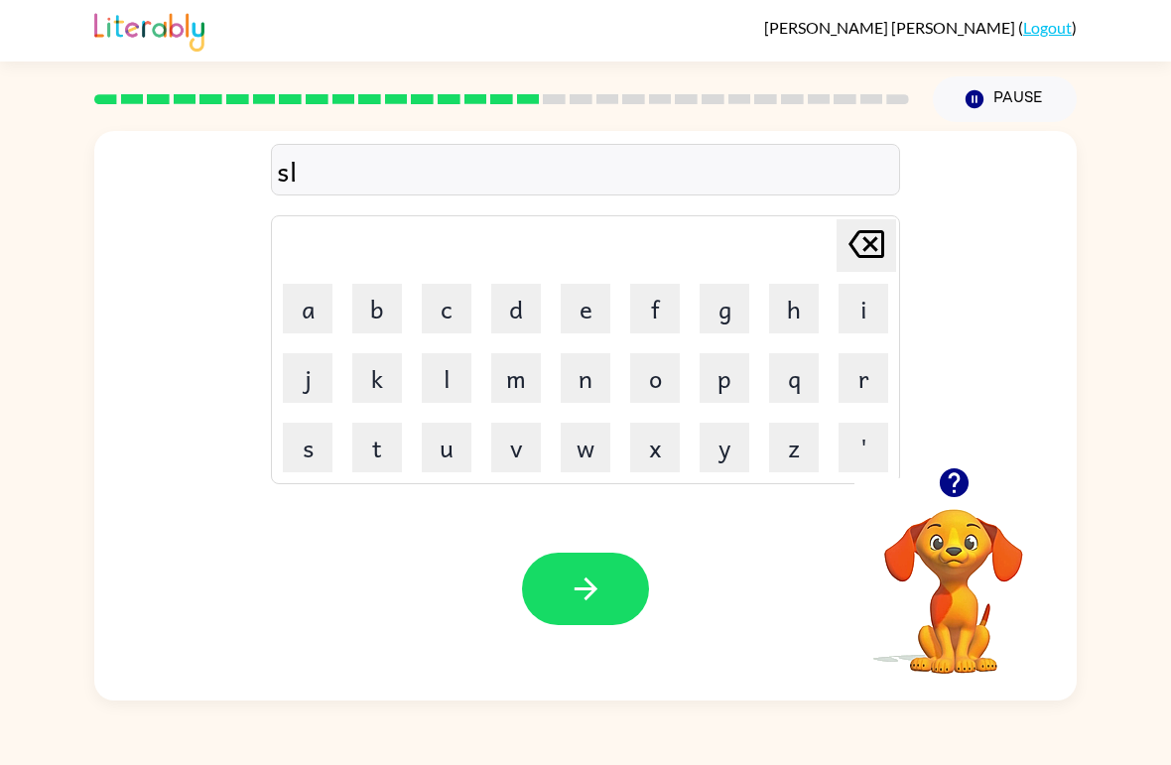
click at [588, 327] on button "e" at bounding box center [586, 309] width 50 height 50
click at [733, 399] on button "p" at bounding box center [724, 378] width 50 height 50
click at [384, 452] on button "t" at bounding box center [377, 448] width 50 height 50
click at [599, 581] on icon "button" at bounding box center [585, 588] width 35 height 35
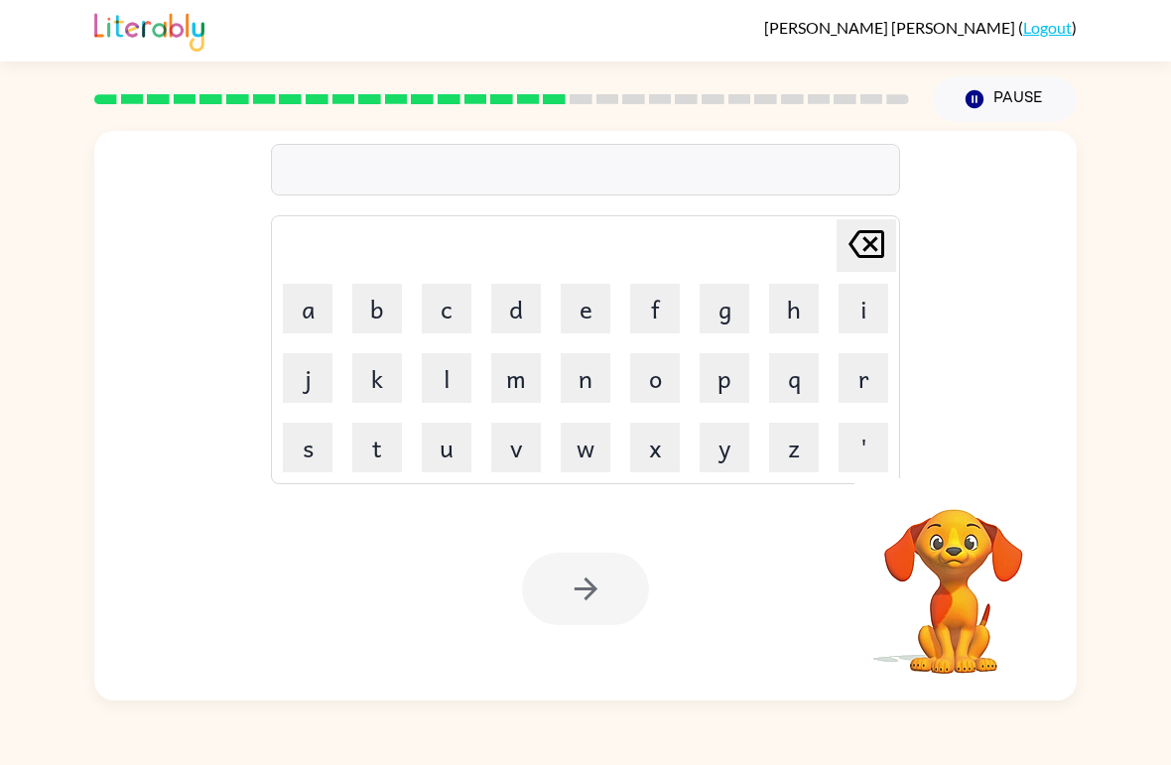
click at [799, 316] on button "h" at bounding box center [794, 309] width 50 height 50
click at [319, 320] on button "a" at bounding box center [308, 309] width 50 height 50
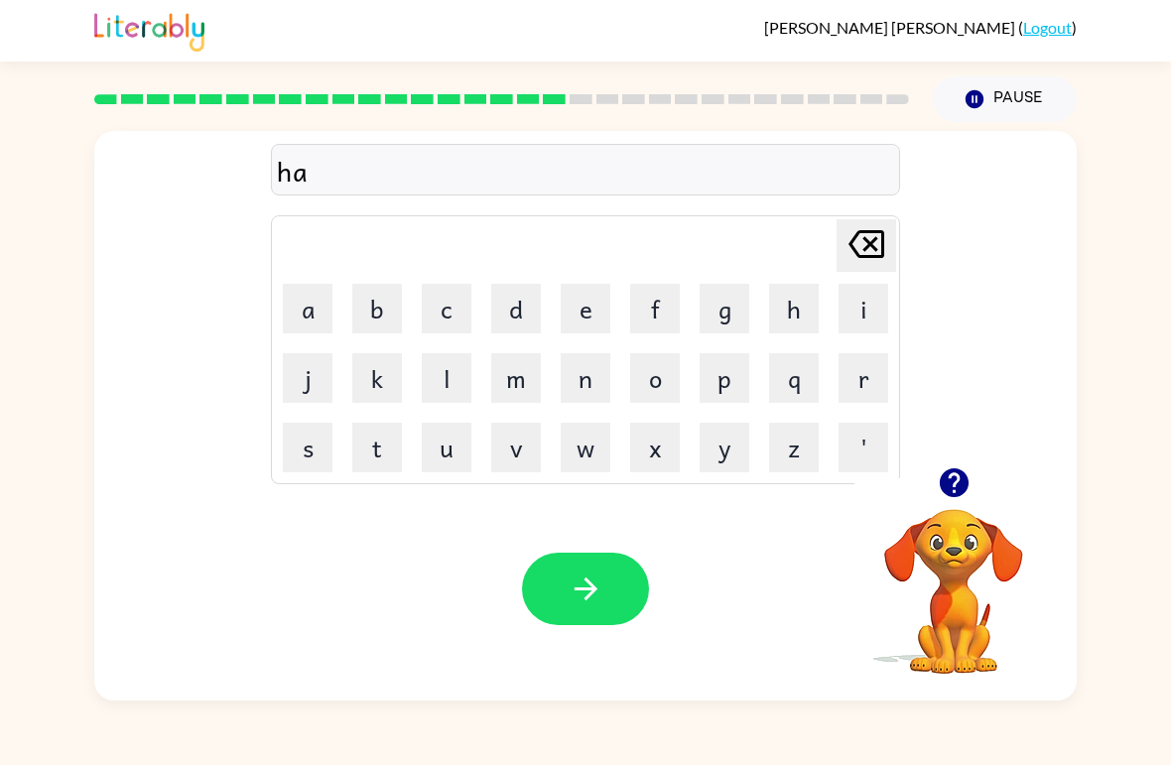
click at [859, 375] on button "r" at bounding box center [863, 378] width 50 height 50
click at [522, 309] on button "d" at bounding box center [516, 309] width 50 height 50
click at [598, 601] on icon "button" at bounding box center [585, 588] width 35 height 35
click at [861, 393] on button "r" at bounding box center [863, 378] width 50 height 50
click at [665, 383] on button "o" at bounding box center [655, 378] width 50 height 50
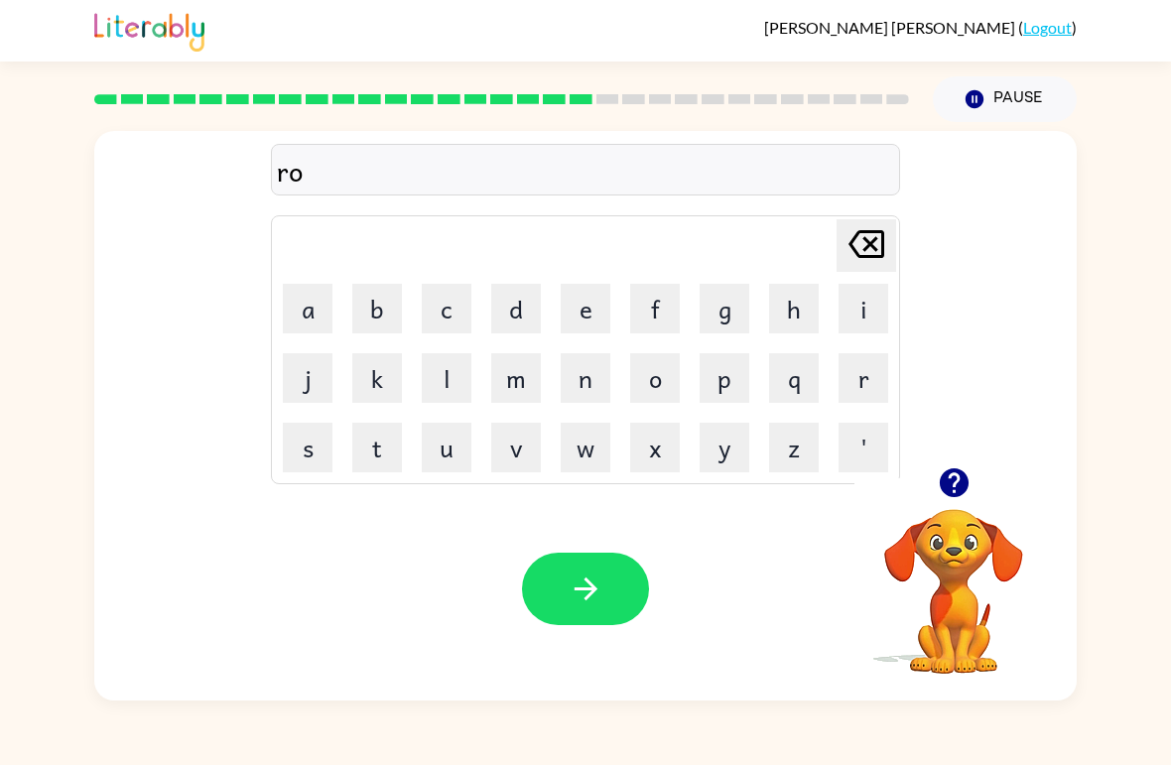
click at [520, 312] on button "d" at bounding box center [516, 309] width 50 height 50
click at [577, 587] on icon "button" at bounding box center [585, 588] width 35 height 35
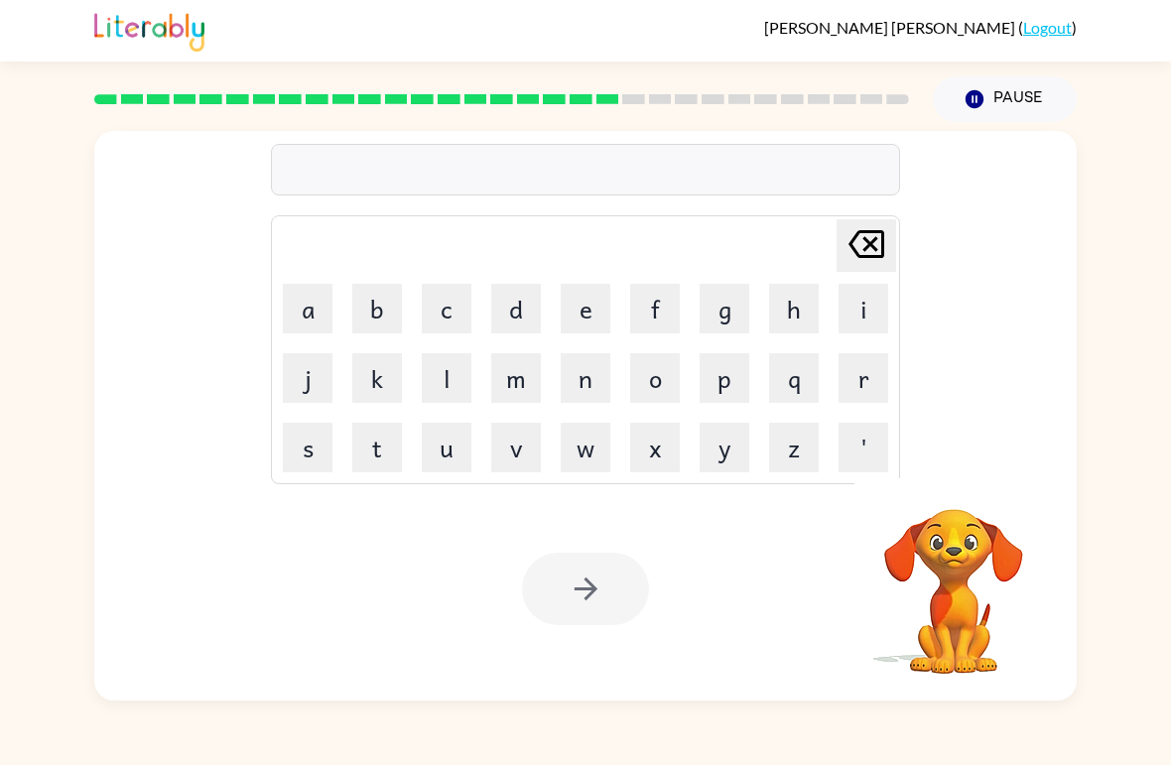
click at [843, 380] on button "r" at bounding box center [863, 378] width 50 height 50
click at [596, 308] on button "e" at bounding box center [586, 309] width 50 height 50
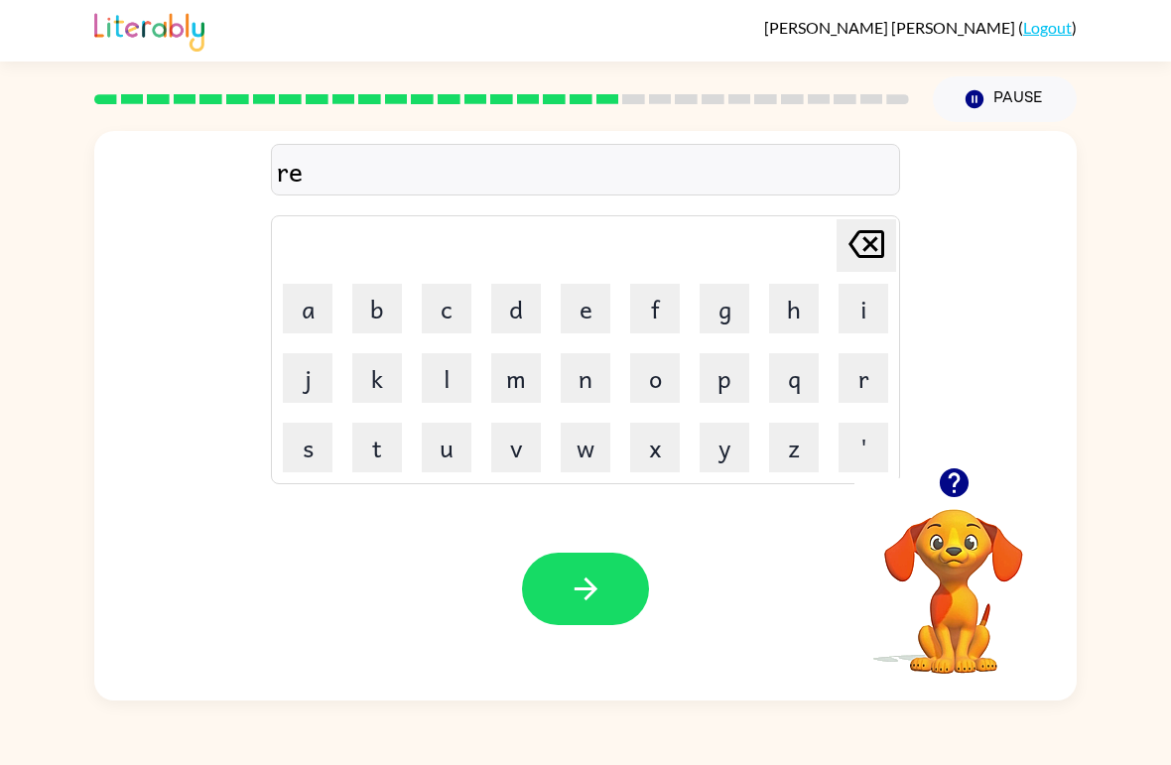
click at [378, 449] on button "t" at bounding box center [377, 448] width 50 height 50
click at [593, 315] on button "e" at bounding box center [586, 309] width 50 height 50
click at [515, 329] on button "d" at bounding box center [516, 309] width 50 height 50
click at [873, 245] on icon "[PERSON_NAME] last character input" at bounding box center [866, 244] width 48 height 48
click at [872, 244] on icon at bounding box center [866, 244] width 36 height 28
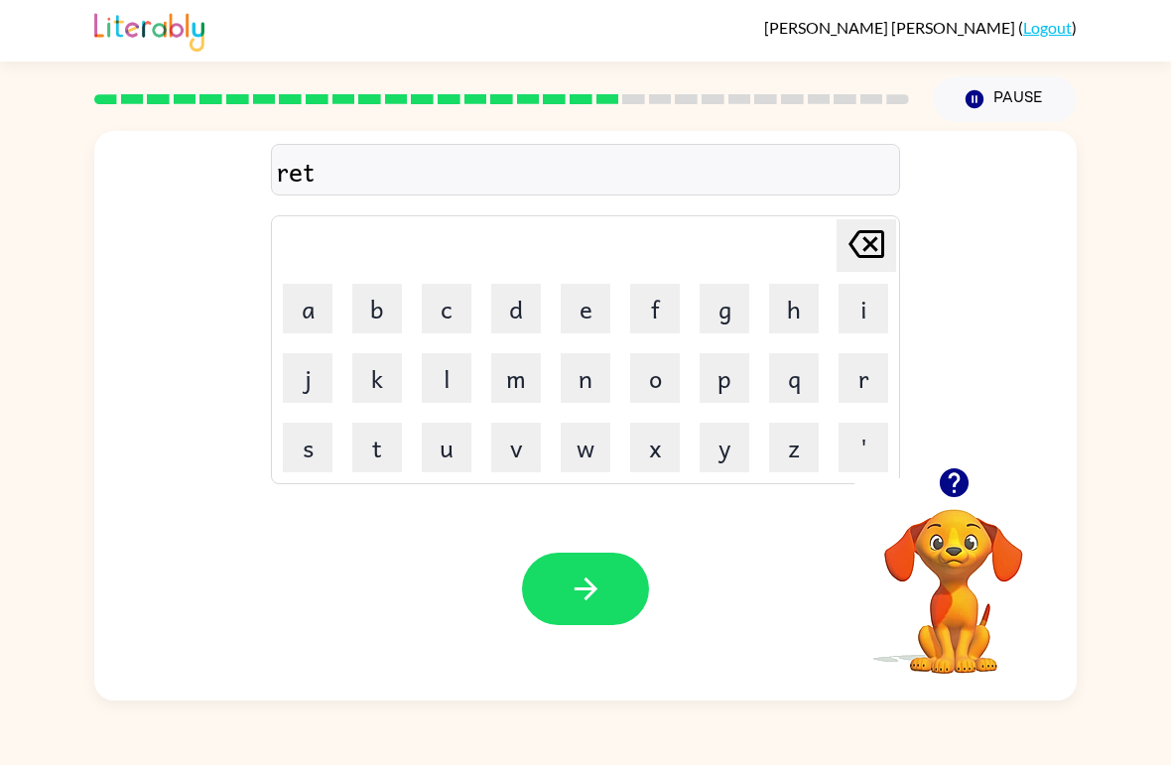
click at [845, 244] on icon "[PERSON_NAME] last character input" at bounding box center [866, 244] width 48 height 48
click at [322, 453] on button "s" at bounding box center [308, 448] width 50 height 50
click at [391, 437] on button "t" at bounding box center [377, 448] width 50 height 50
click at [577, 307] on button "e" at bounding box center [586, 309] width 50 height 50
click at [529, 322] on button "d" at bounding box center [516, 309] width 50 height 50
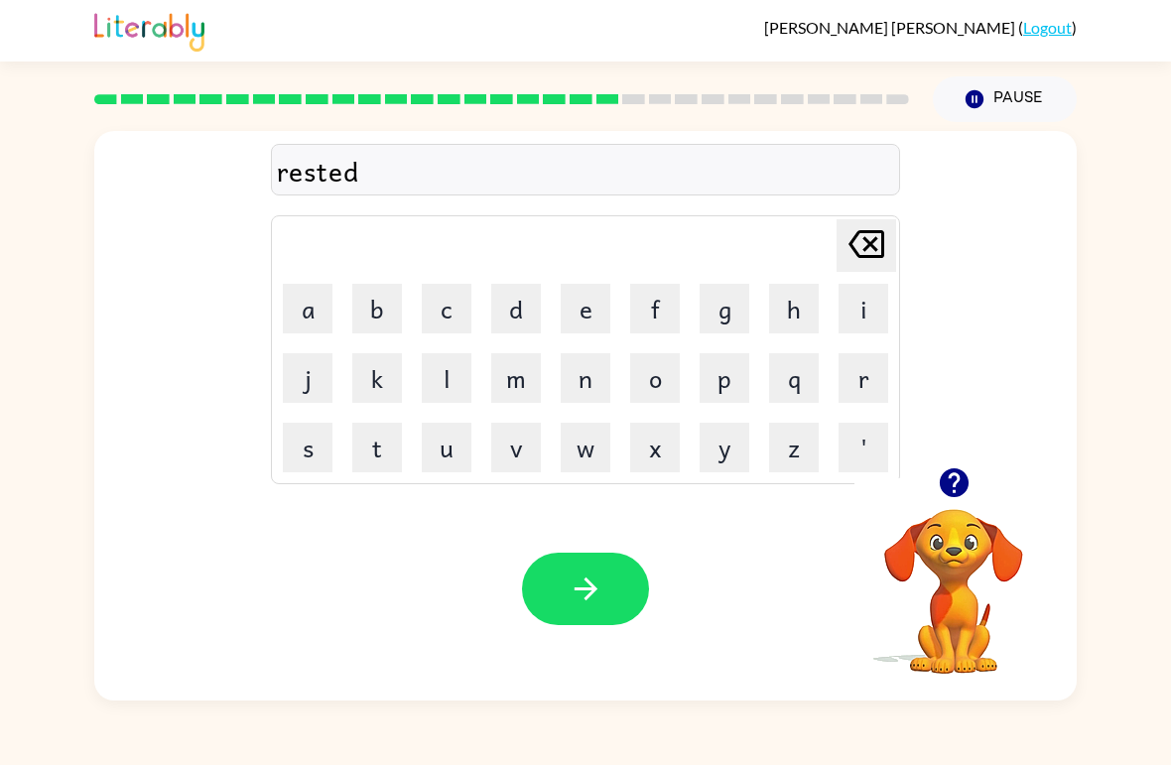
click at [588, 584] on icon "button" at bounding box center [584, 588] width 23 height 23
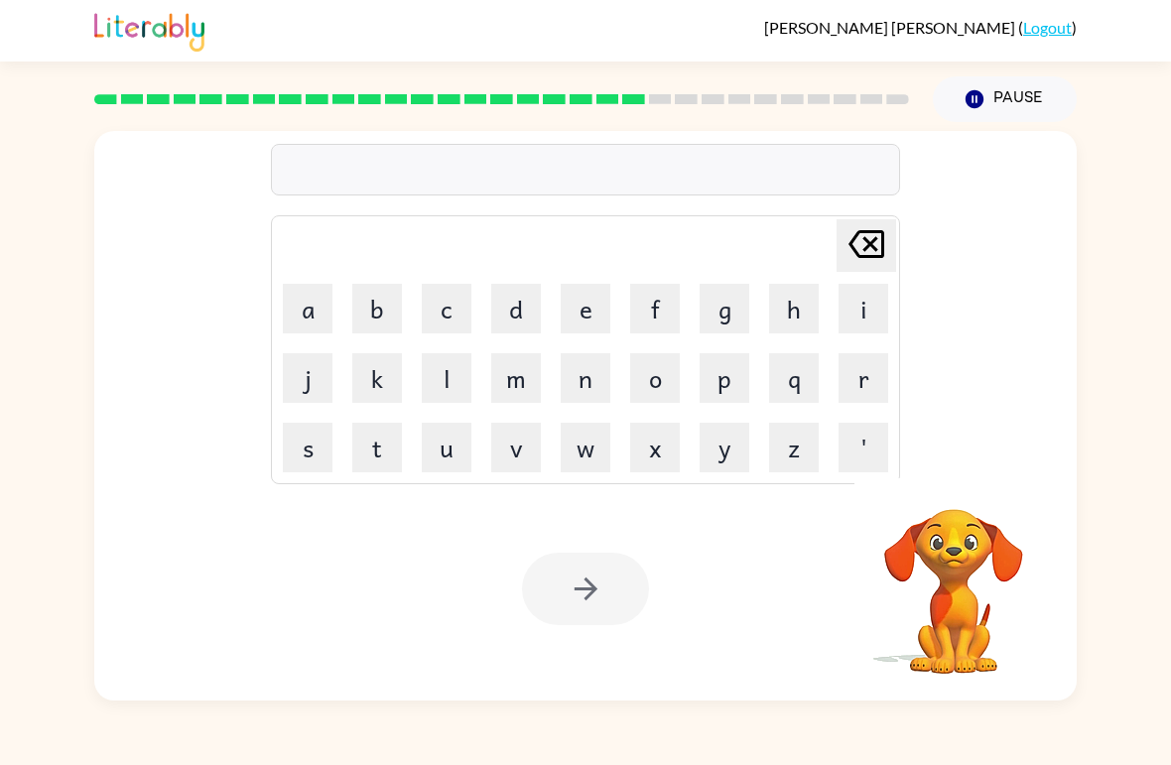
click at [315, 313] on button "a" at bounding box center [308, 309] width 50 height 50
click at [864, 250] on icon at bounding box center [866, 244] width 36 height 28
click at [590, 446] on button "w" at bounding box center [586, 448] width 50 height 50
click at [295, 316] on button "a" at bounding box center [308, 309] width 50 height 50
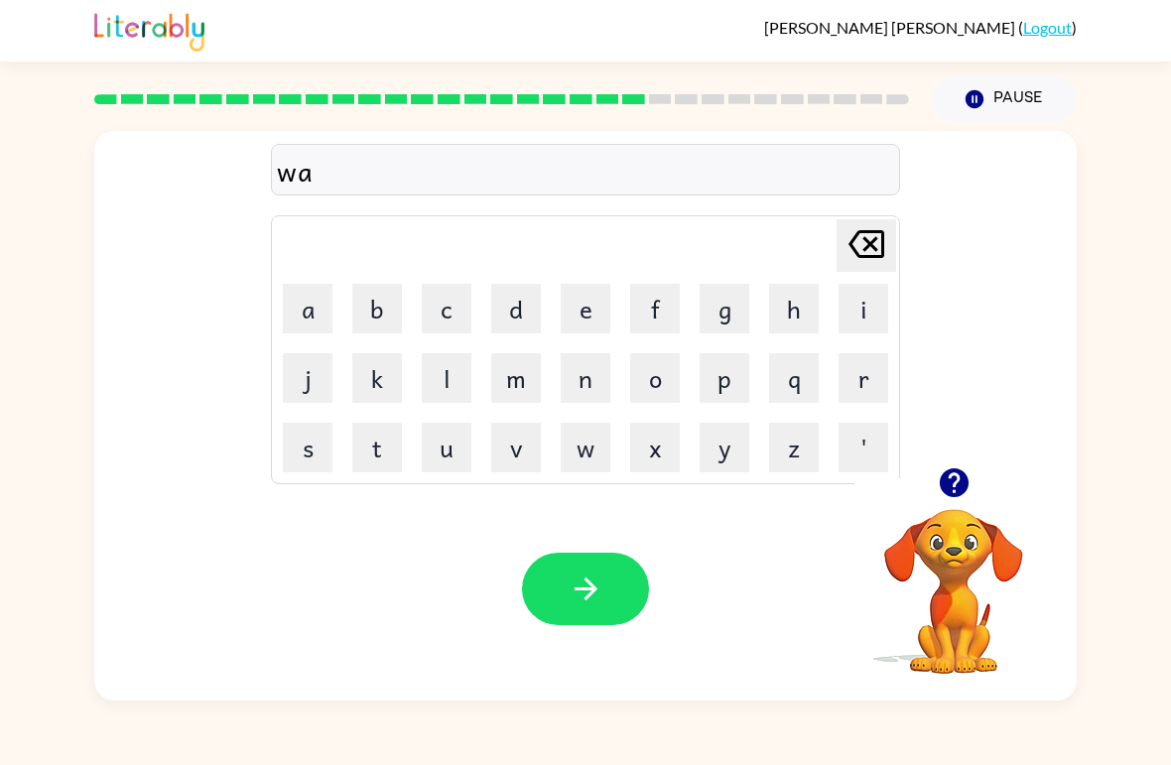
click at [387, 380] on button "k" at bounding box center [377, 378] width 50 height 50
click at [587, 309] on button "e" at bounding box center [586, 309] width 50 height 50
click at [591, 594] on icon "button" at bounding box center [584, 588] width 23 height 23
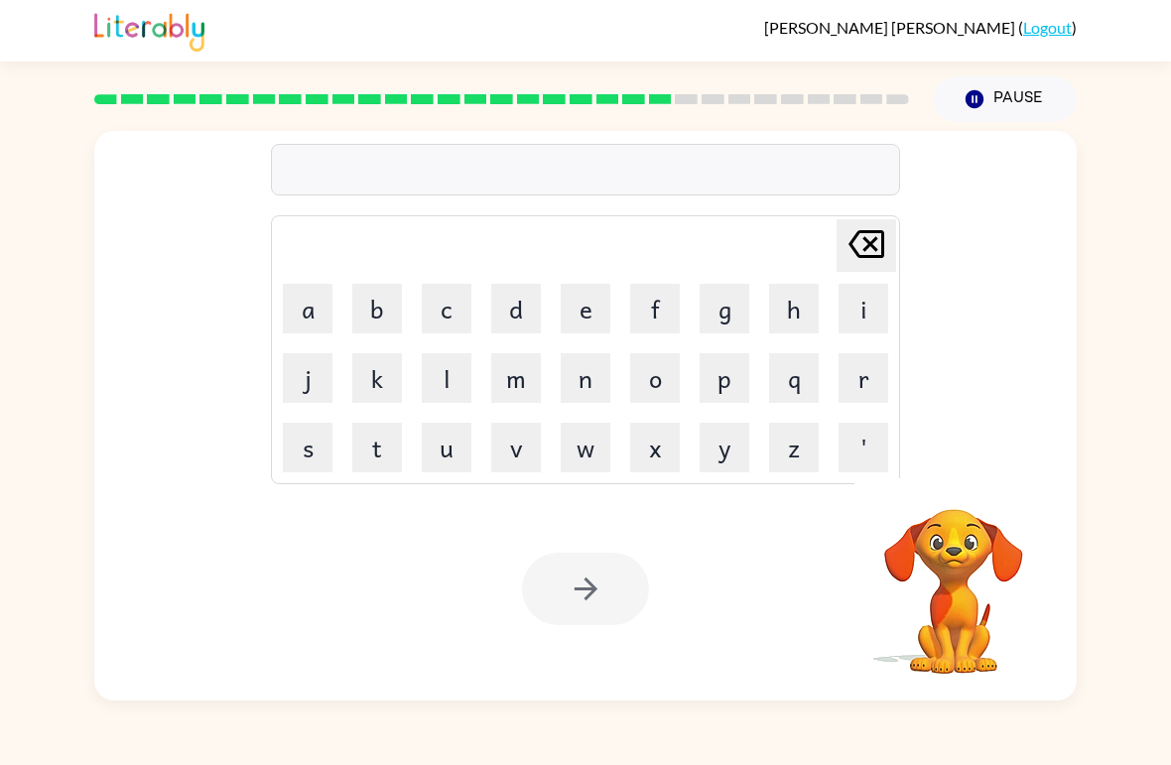
click at [306, 443] on button "s" at bounding box center [308, 448] width 50 height 50
click at [583, 383] on button "n" at bounding box center [586, 378] width 50 height 50
click at [655, 377] on button "o" at bounding box center [655, 378] width 50 height 50
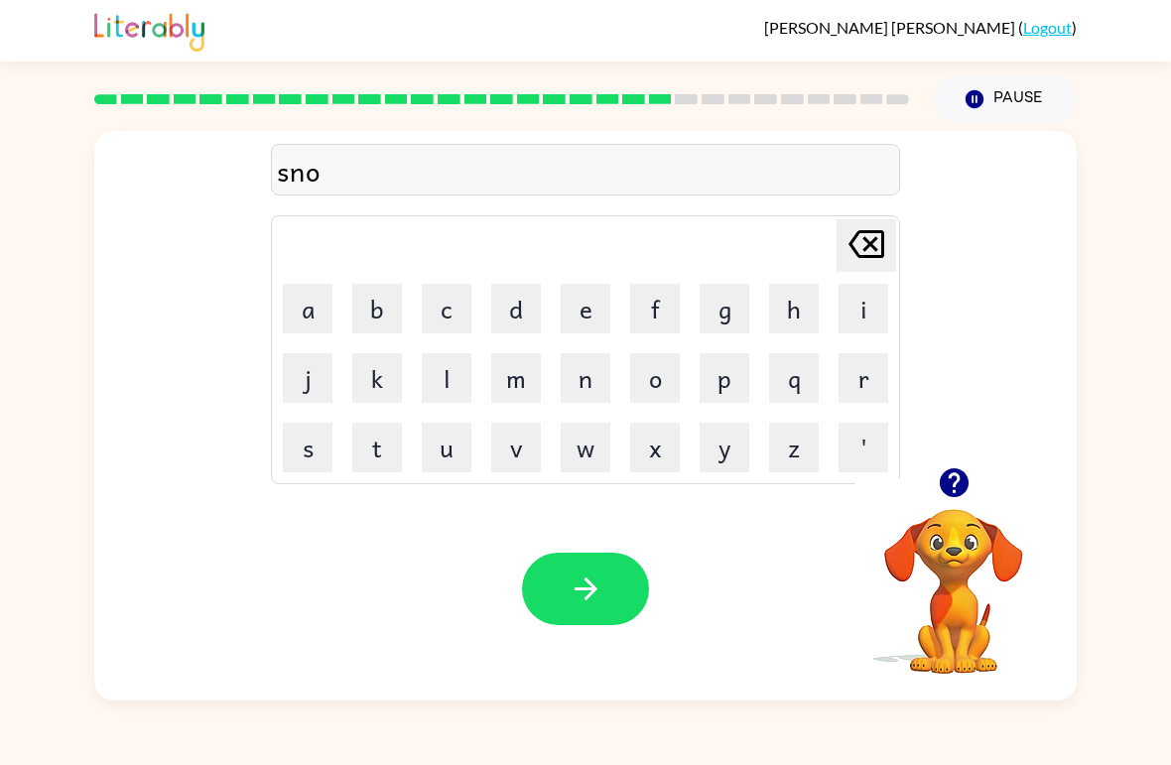
click at [585, 457] on button "w" at bounding box center [586, 448] width 50 height 50
click at [530, 385] on button "m" at bounding box center [516, 378] width 50 height 50
click at [312, 310] on button "a" at bounding box center [308, 309] width 50 height 50
click at [595, 384] on button "n" at bounding box center [586, 378] width 50 height 50
click at [606, 587] on button "button" at bounding box center [585, 589] width 127 height 72
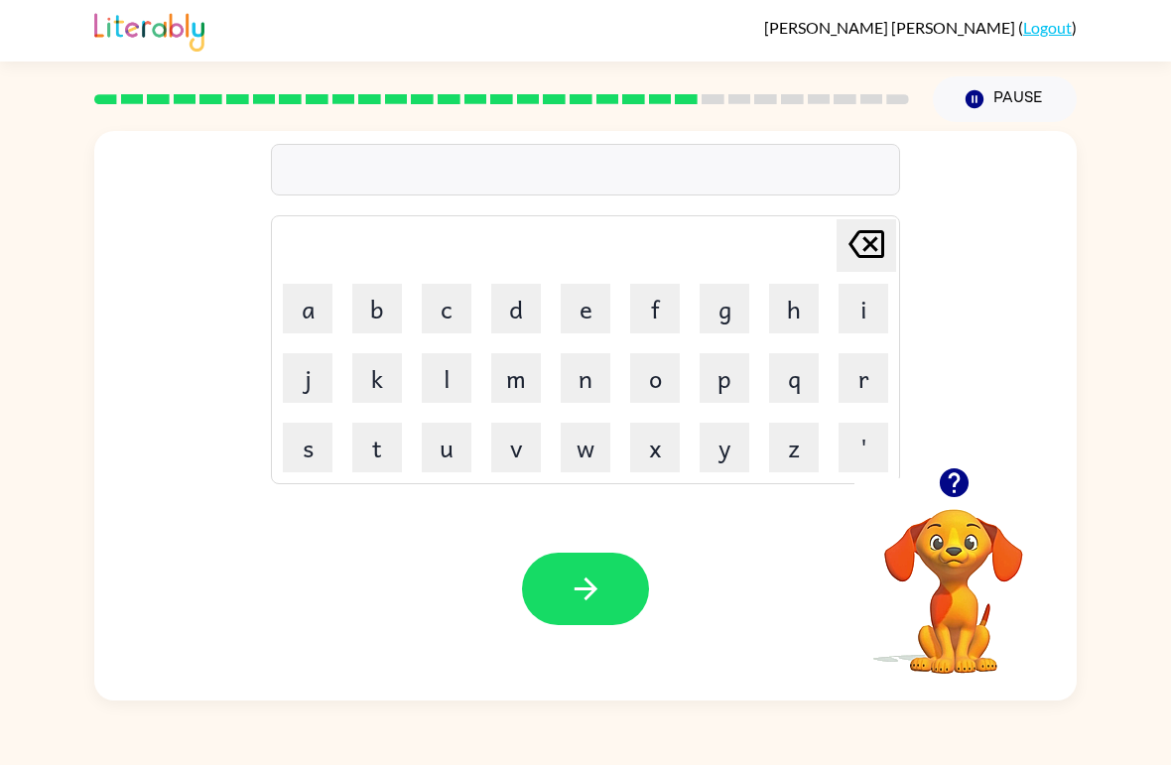
click at [598, 437] on button "w" at bounding box center [586, 448] width 50 height 50
click at [838, 314] on button "i" at bounding box center [863, 309] width 50 height 50
click at [596, 386] on button "n" at bounding box center [586, 378] width 50 height 50
click at [386, 450] on button "t" at bounding box center [377, 448] width 50 height 50
click at [846, 395] on button "r" at bounding box center [863, 378] width 50 height 50
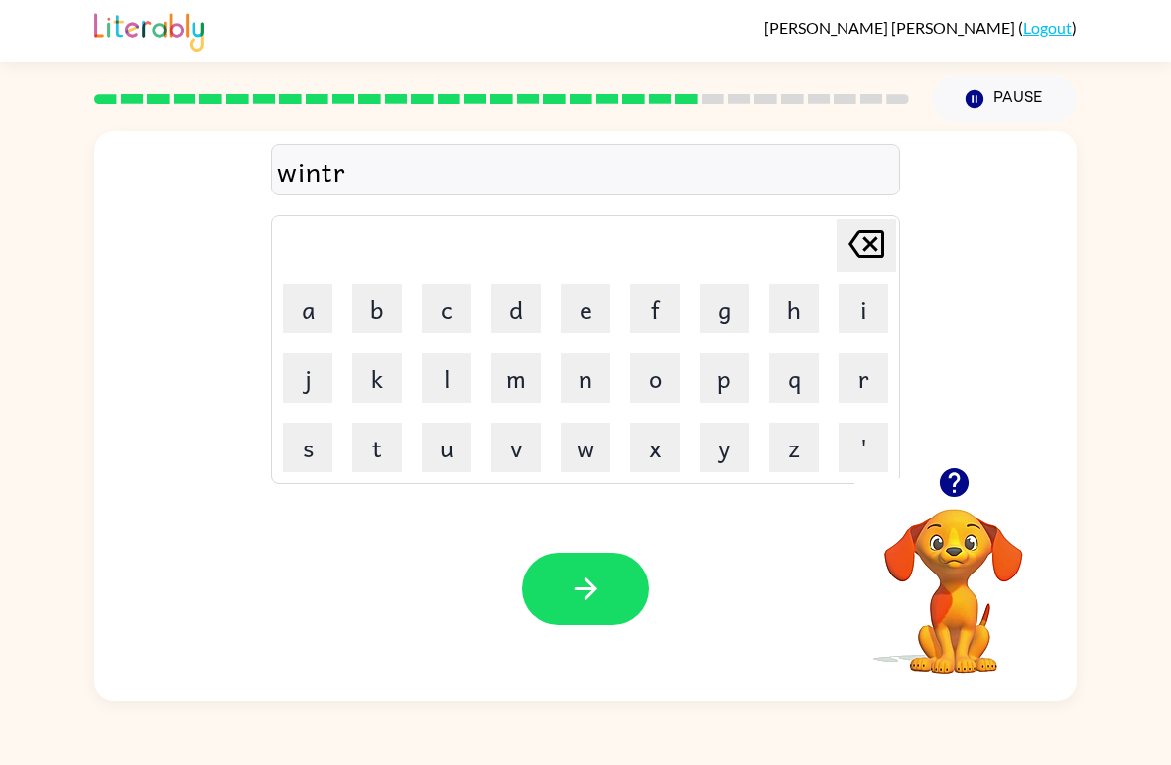
click at [865, 236] on icon "[PERSON_NAME] last character input" at bounding box center [866, 244] width 48 height 48
click at [579, 324] on button "e" at bounding box center [586, 309] width 50 height 50
click at [867, 381] on button "r" at bounding box center [863, 378] width 50 height 50
click at [620, 578] on button "button" at bounding box center [585, 589] width 127 height 72
click at [453, 318] on button "c" at bounding box center [447, 309] width 50 height 50
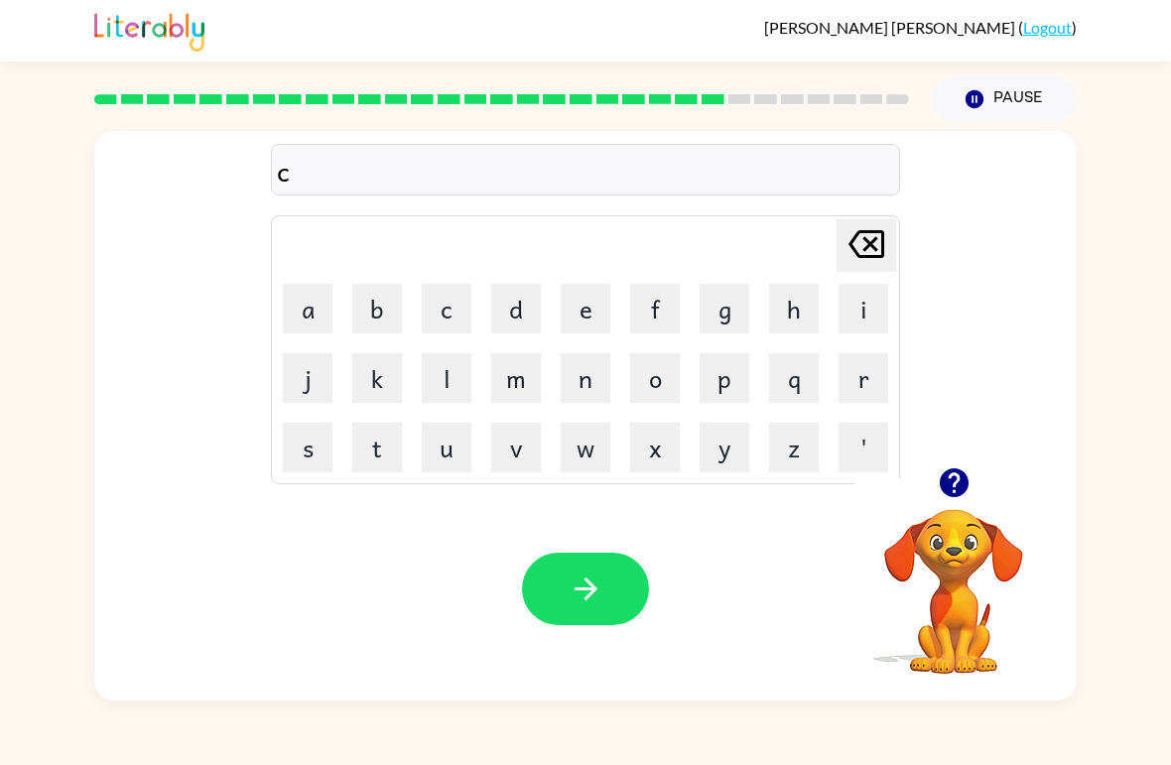
click at [777, 316] on button "h" at bounding box center [794, 309] width 50 height 50
click at [589, 314] on button "e" at bounding box center [586, 309] width 50 height 50
click at [323, 446] on button "s" at bounding box center [308, 448] width 50 height 50
click at [391, 450] on button "t" at bounding box center [377, 448] width 50 height 50
click at [580, 599] on icon "button" at bounding box center [585, 588] width 35 height 35
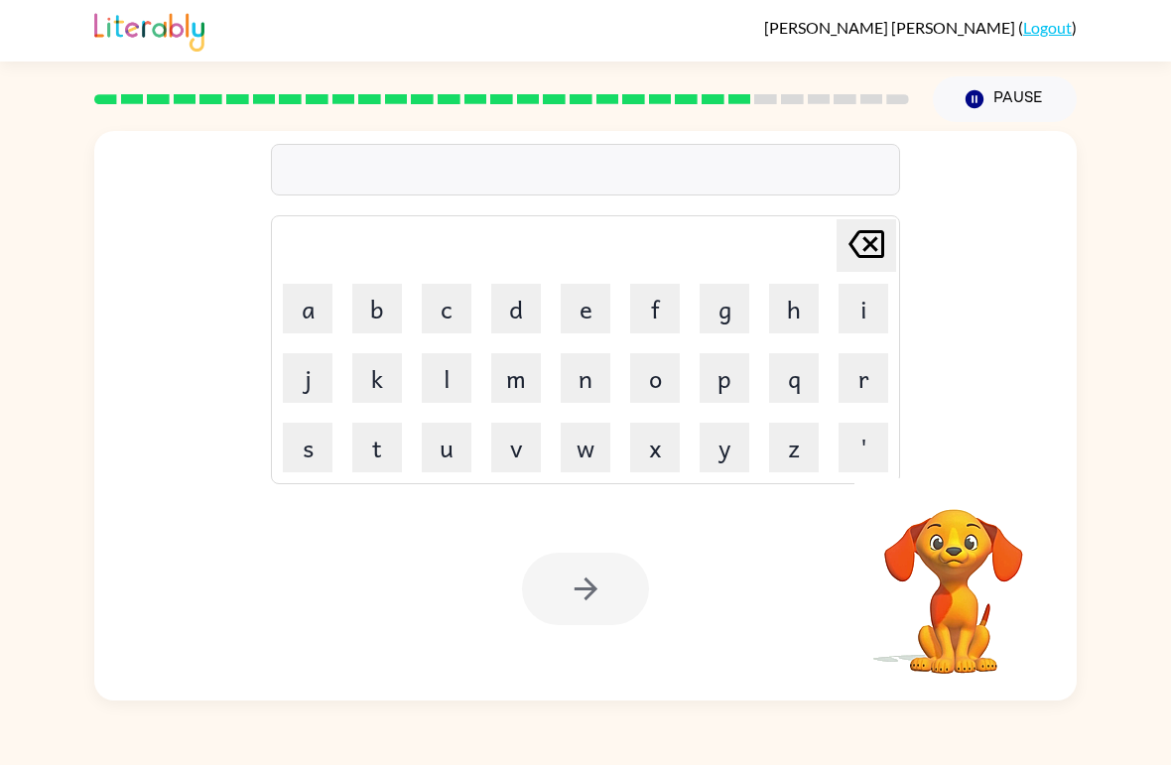
click at [306, 457] on button "s" at bounding box center [308, 448] width 50 height 50
click at [442, 447] on button "u" at bounding box center [447, 448] width 50 height 50
click at [523, 313] on button "d" at bounding box center [516, 309] width 50 height 50
click at [523, 312] on button "d" at bounding box center [516, 309] width 50 height 50
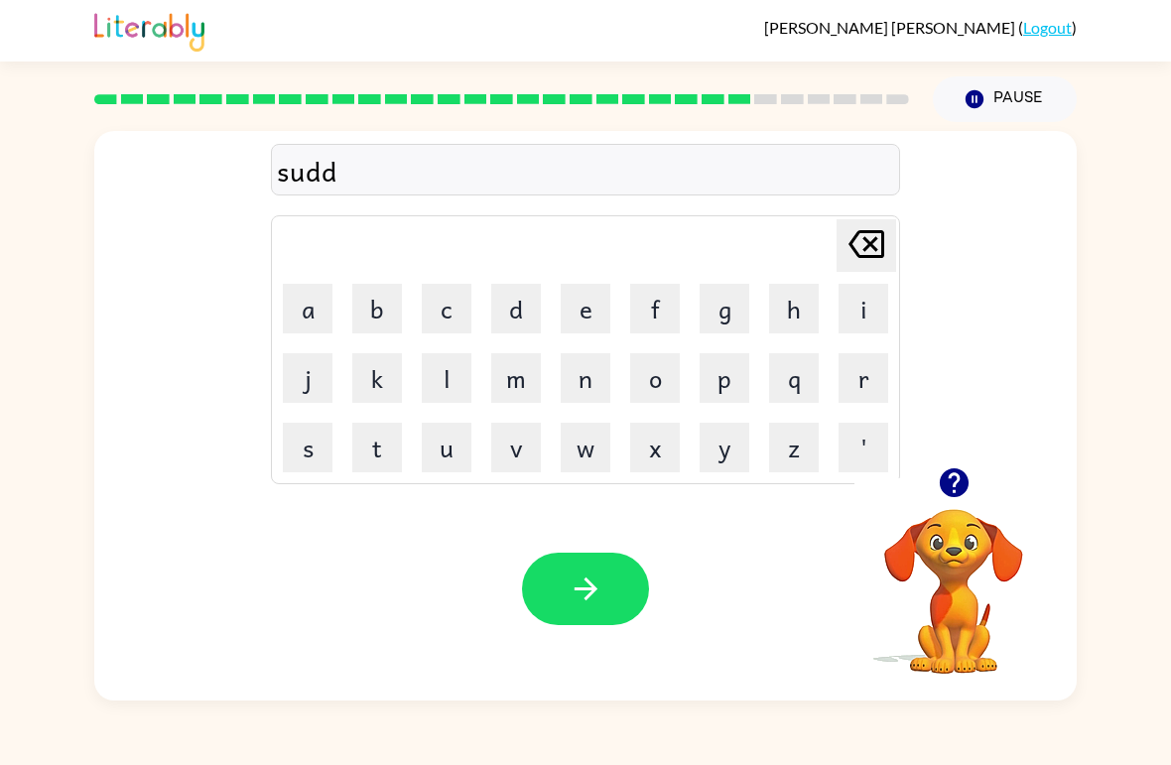
click at [563, 306] on button "e" at bounding box center [586, 309] width 50 height 50
click at [588, 384] on button "n" at bounding box center [586, 378] width 50 height 50
click at [591, 584] on icon "button" at bounding box center [584, 588] width 23 height 23
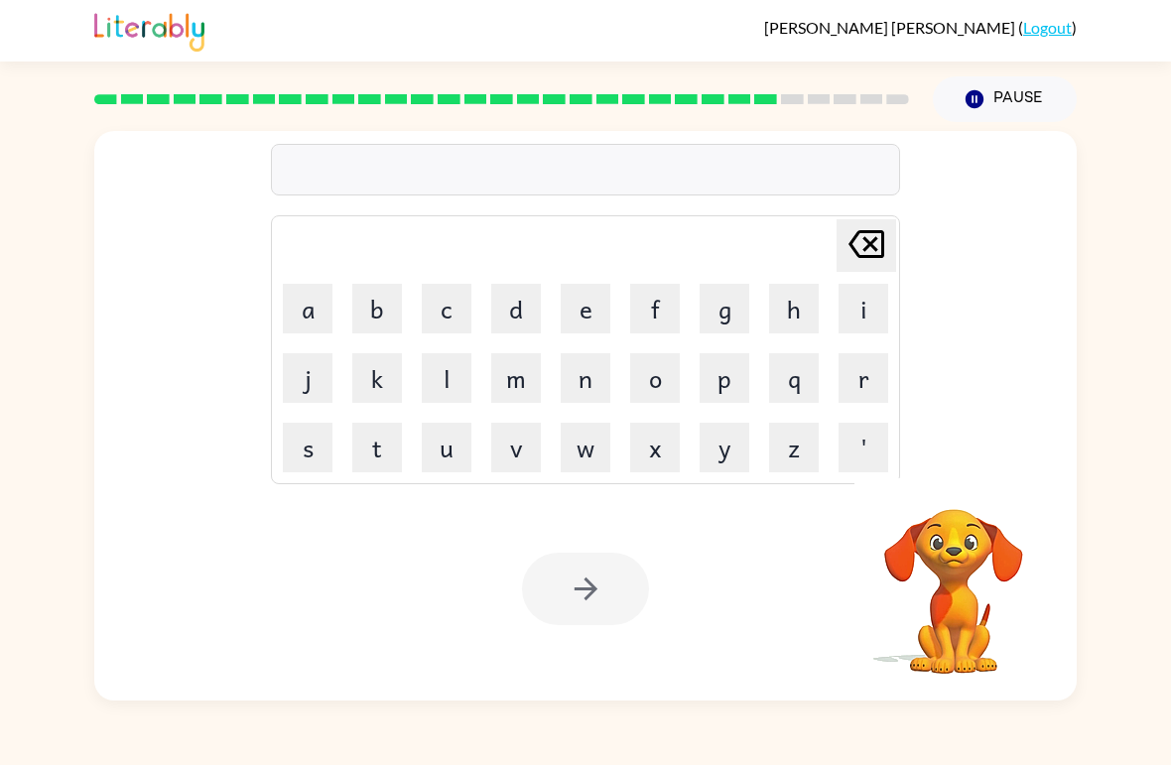
click at [453, 315] on button "c" at bounding box center [447, 309] width 50 height 50
click at [662, 390] on button "o" at bounding box center [655, 378] width 50 height 50
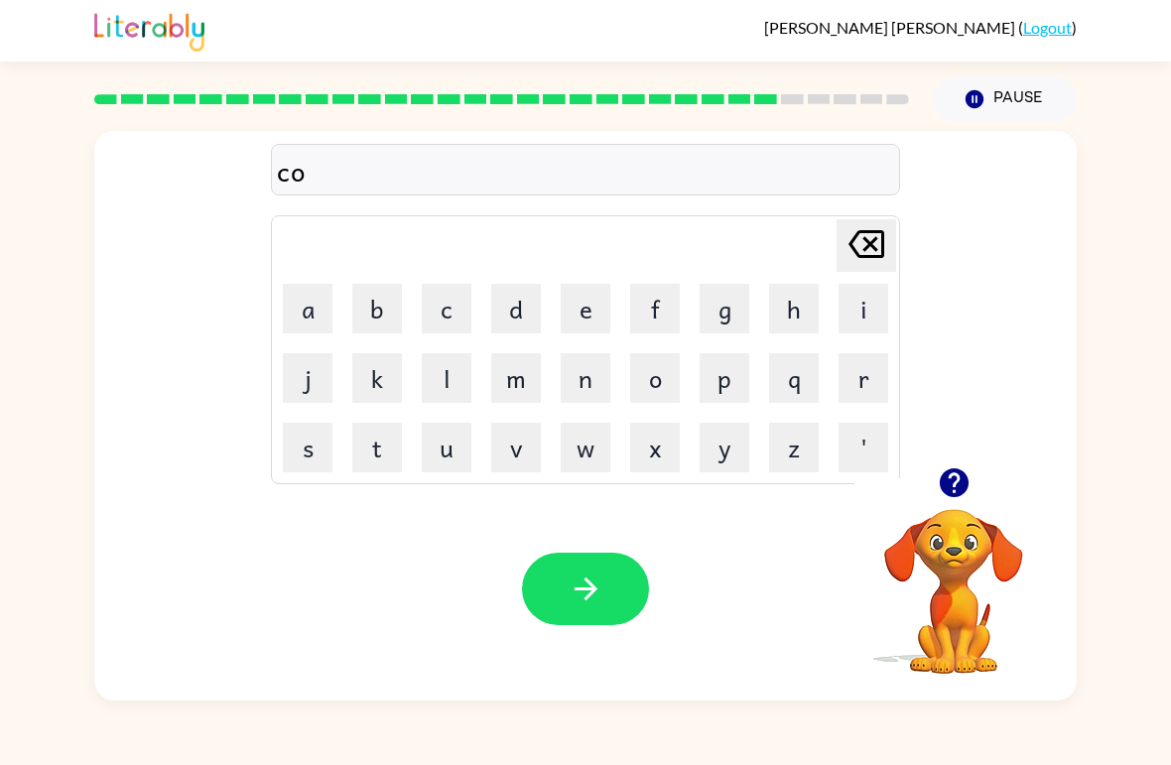
click at [596, 382] on button "n" at bounding box center [586, 378] width 50 height 50
click at [582, 315] on button "e" at bounding box center [586, 309] width 50 height 50
click at [596, 603] on icon "button" at bounding box center [585, 588] width 35 height 35
click at [806, 311] on button "h" at bounding box center [794, 309] width 50 height 50
click at [312, 309] on button "a" at bounding box center [308, 309] width 50 height 50
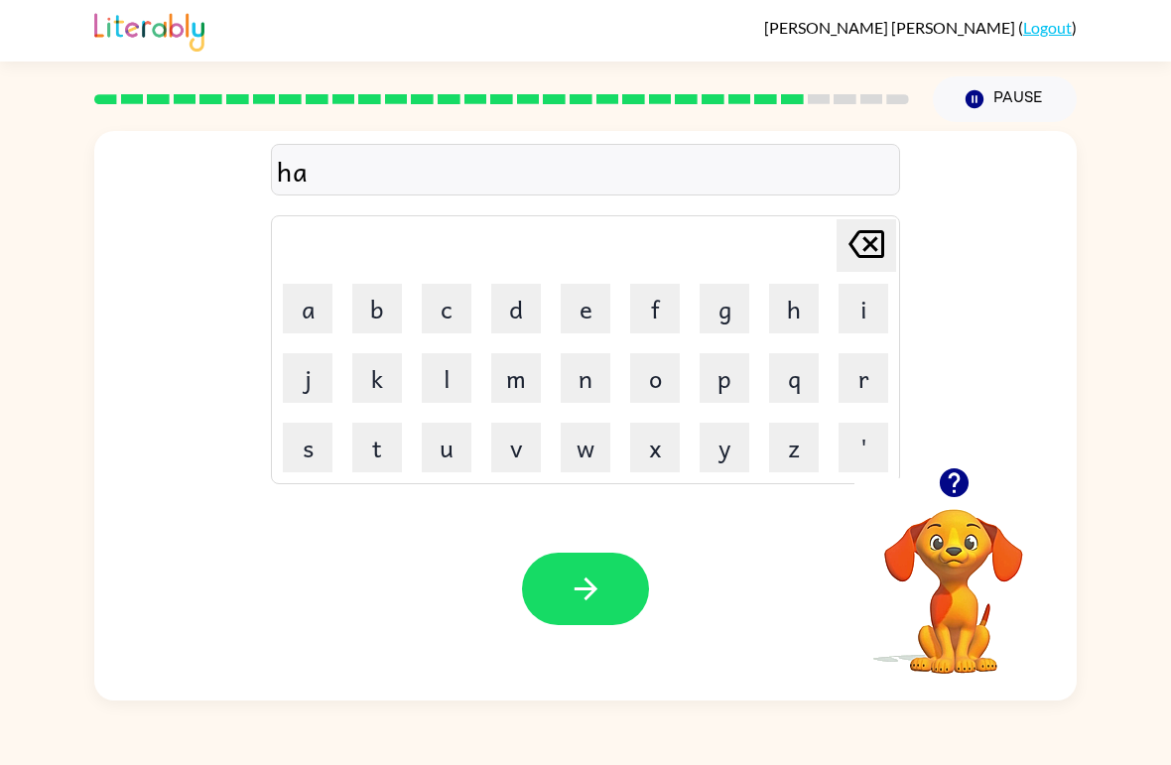
click at [855, 300] on button "i" at bounding box center [863, 309] width 50 height 50
click at [581, 387] on button "n" at bounding box center [586, 378] width 50 height 50
click at [868, 249] on icon at bounding box center [866, 244] width 36 height 28
click at [867, 248] on icon at bounding box center [866, 244] width 36 height 28
click at [846, 256] on icon "[PERSON_NAME] last character input" at bounding box center [866, 244] width 48 height 48
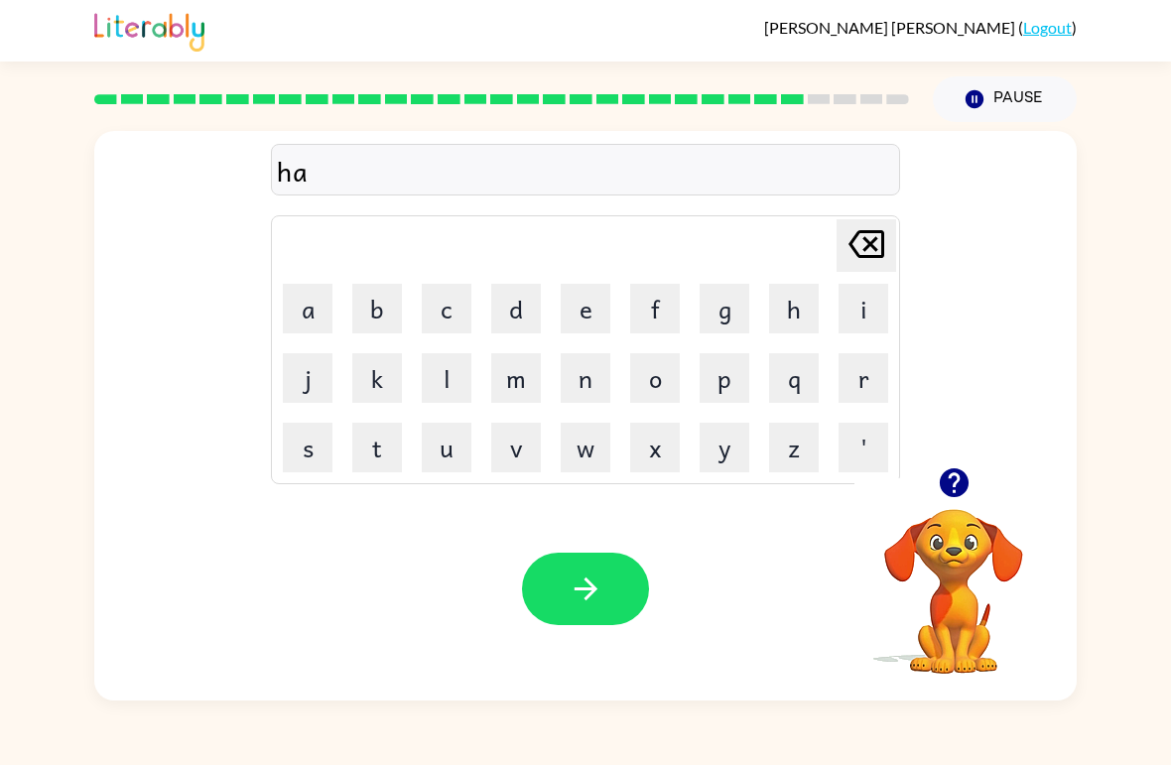
click at [846, 256] on icon "[PERSON_NAME] last character input" at bounding box center [866, 244] width 48 height 48
click at [845, 256] on icon "[PERSON_NAME] last character input" at bounding box center [866, 244] width 48 height 48
click at [449, 303] on button "c" at bounding box center [447, 309] width 50 height 50
click at [773, 312] on button "h" at bounding box center [794, 309] width 50 height 50
click at [309, 303] on button "a" at bounding box center [308, 309] width 50 height 50
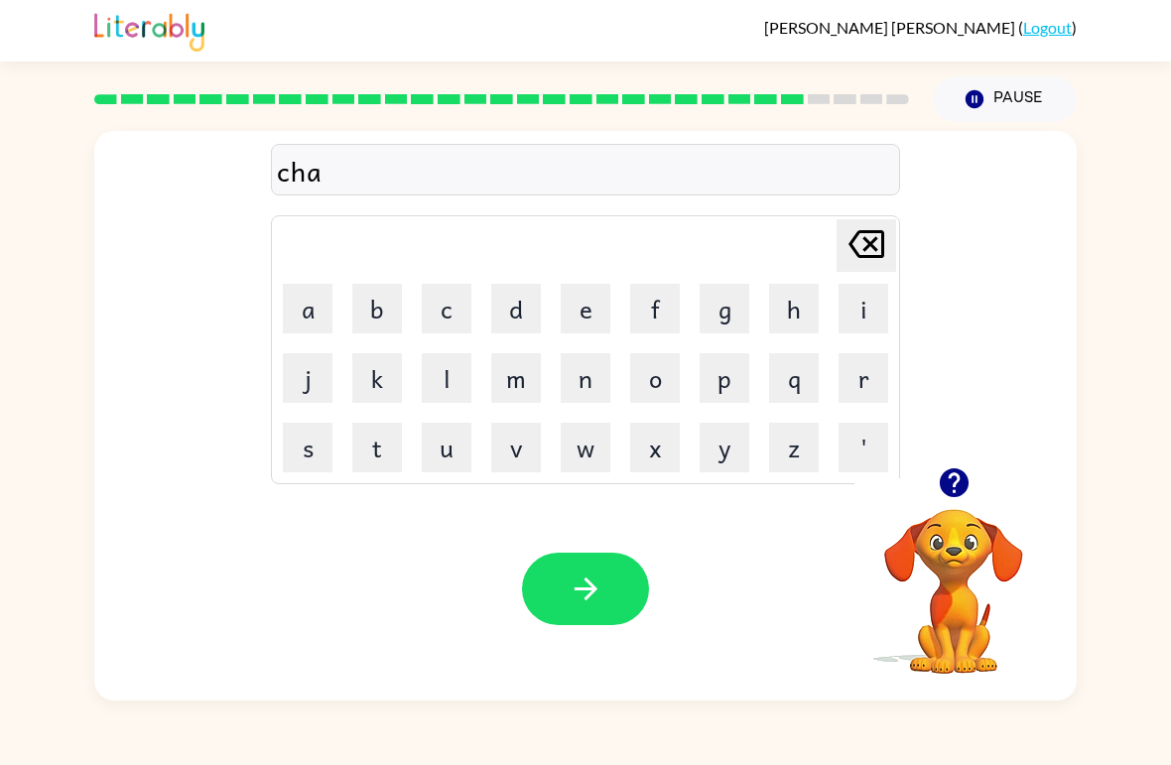
click at [869, 307] on button "i" at bounding box center [863, 309] width 50 height 50
click at [594, 387] on button "n" at bounding box center [586, 378] width 50 height 50
click at [636, 591] on button "button" at bounding box center [585, 589] width 127 height 72
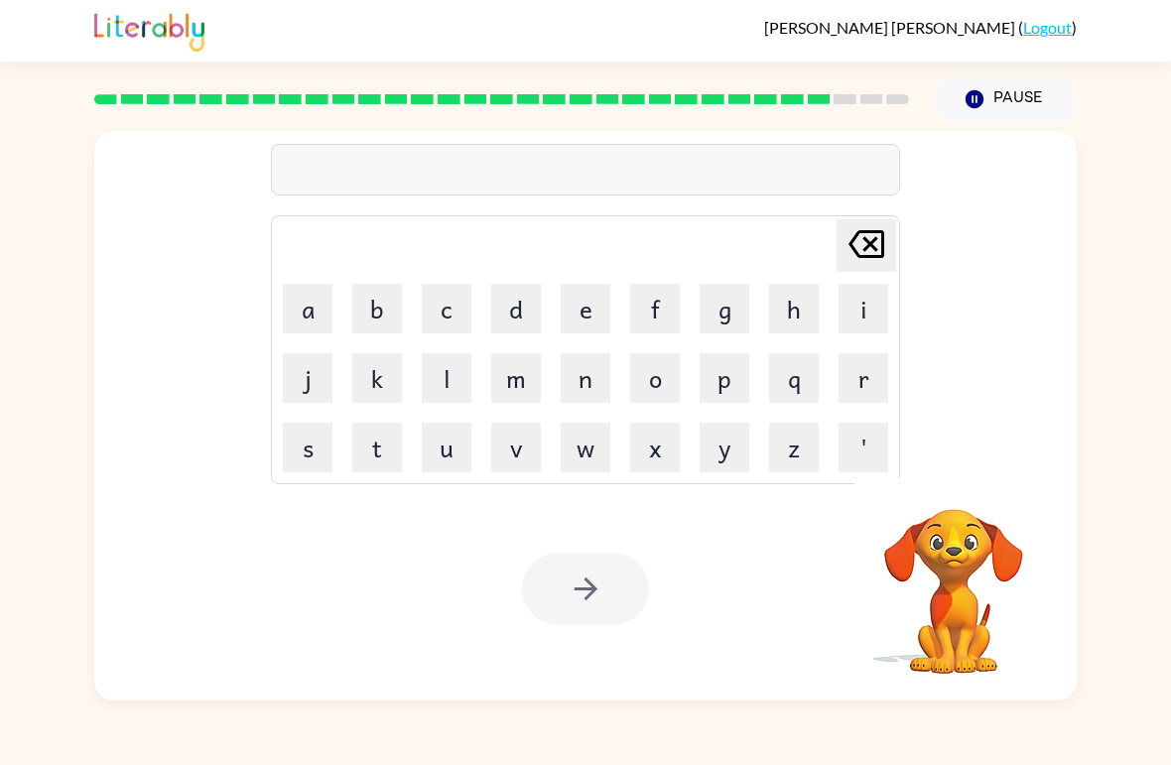
click at [292, 437] on button "s" at bounding box center [308, 448] width 50 height 50
click at [785, 324] on button "h" at bounding box center [794, 309] width 50 height 50
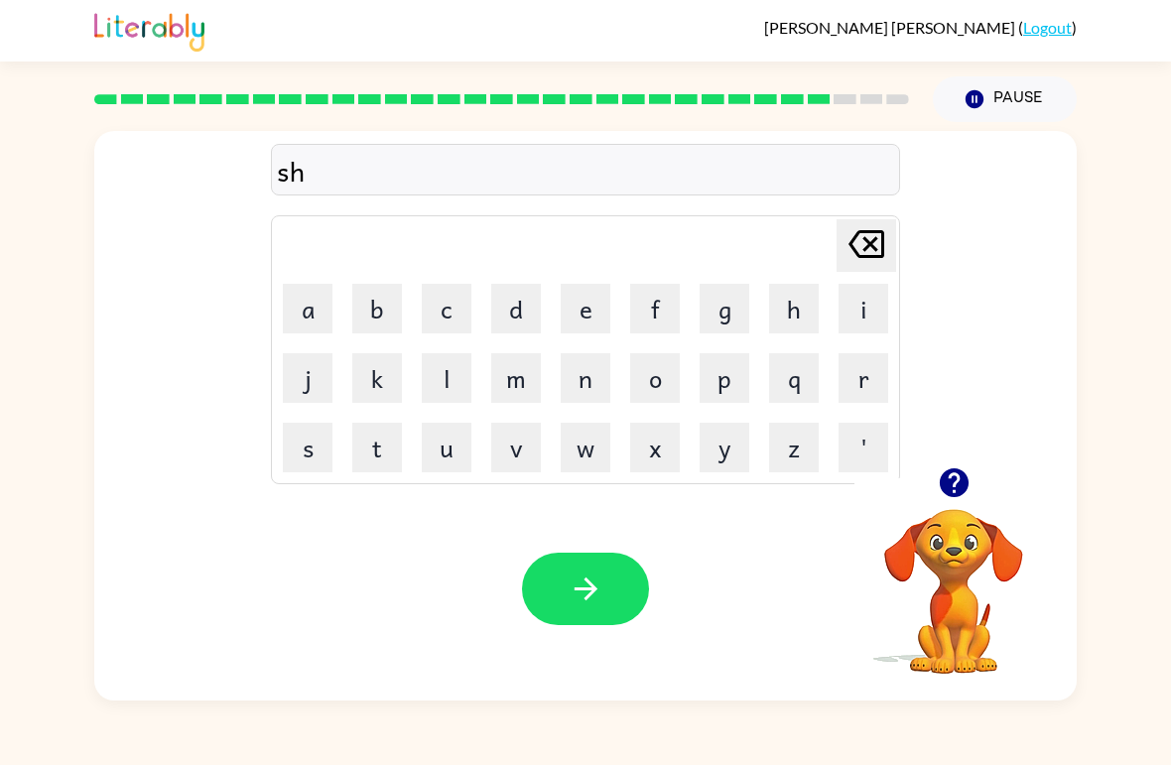
click at [452, 455] on button "u" at bounding box center [447, 448] width 50 height 50
click at [395, 446] on button "t" at bounding box center [377, 448] width 50 height 50
click at [596, 592] on icon "button" at bounding box center [585, 588] width 35 height 35
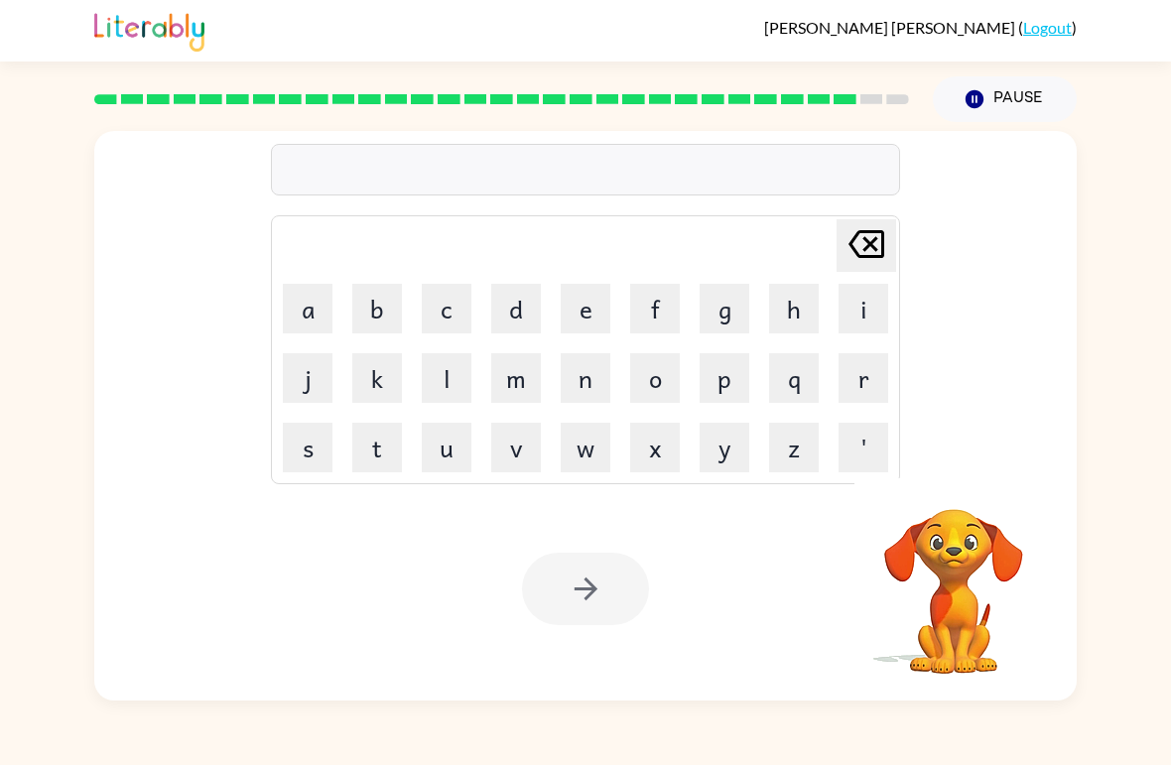
click at [401, 458] on button "t" at bounding box center [377, 448] width 50 height 50
click at [792, 327] on button "h" at bounding box center [794, 309] width 50 height 50
click at [864, 311] on button "i" at bounding box center [863, 309] width 50 height 50
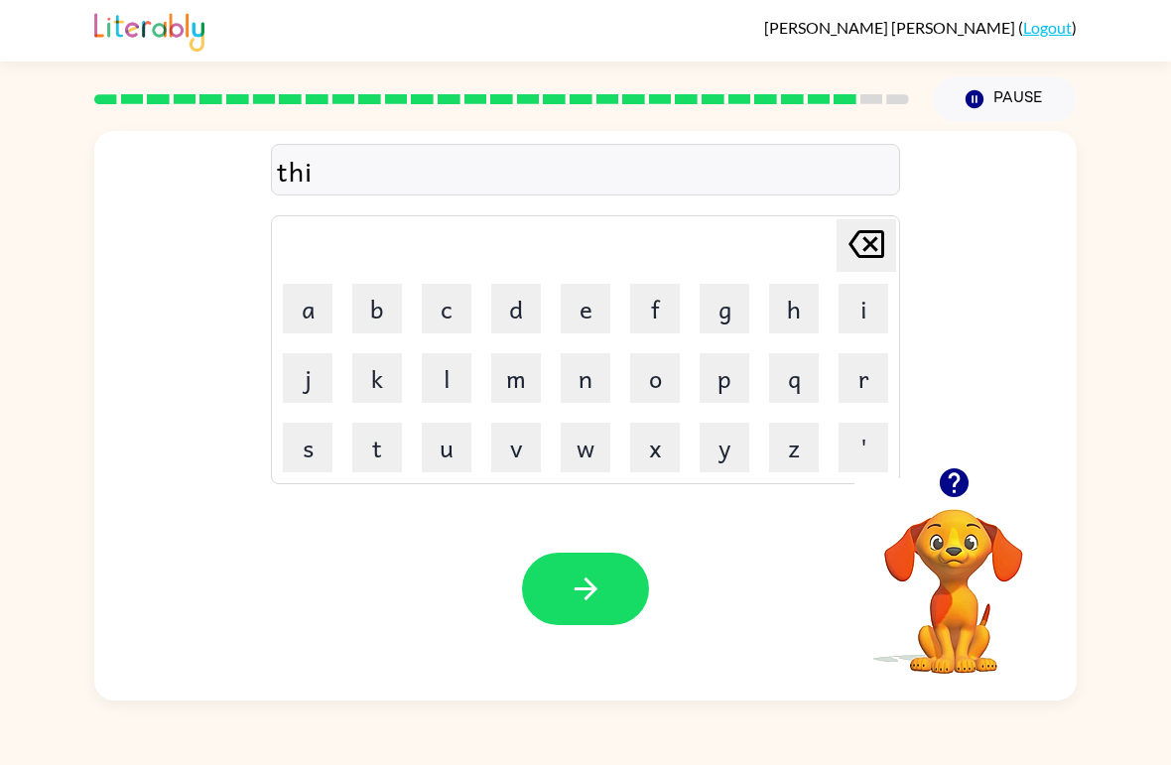
click at [848, 376] on button "r" at bounding box center [863, 378] width 50 height 50
click at [303, 447] on button "s" at bounding box center [308, 448] width 50 height 50
click at [385, 437] on button "t" at bounding box center [377, 448] width 50 height 50
click at [560, 590] on button "button" at bounding box center [585, 589] width 127 height 72
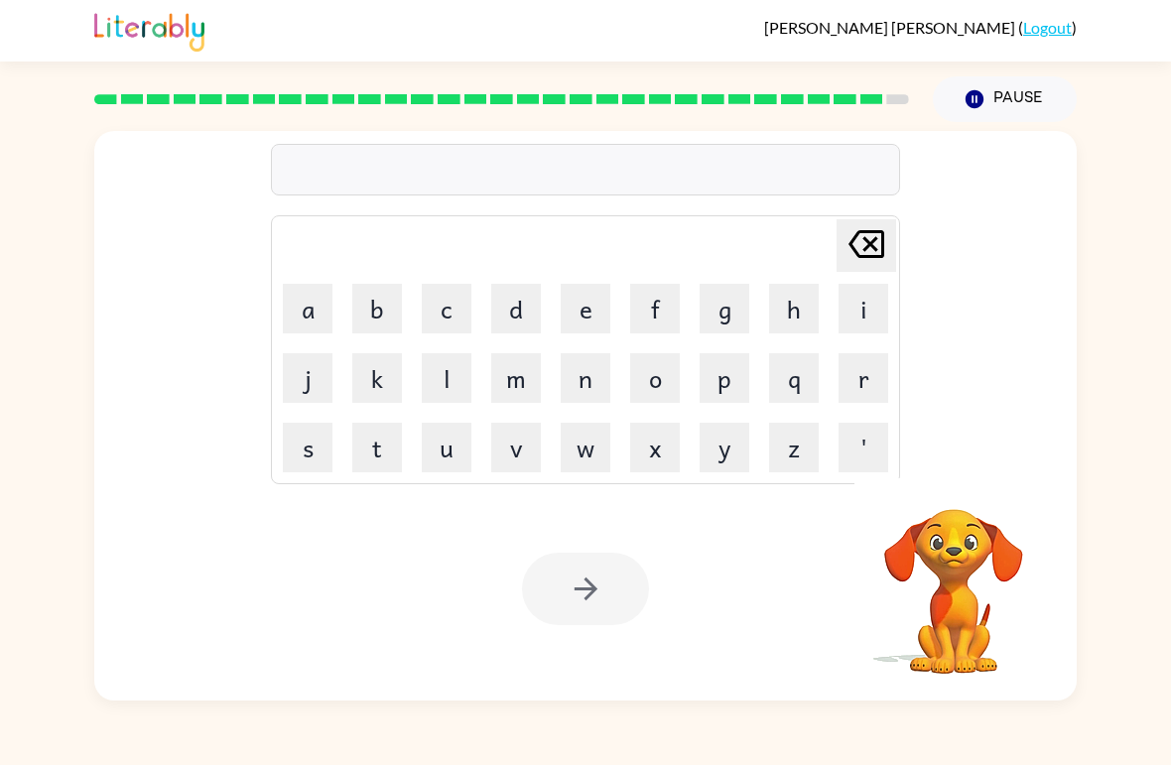
click at [870, 383] on button "r" at bounding box center [863, 378] width 50 height 50
click at [854, 320] on button "i" at bounding box center [863, 309] width 50 height 50
click at [710, 380] on button "p" at bounding box center [724, 378] width 50 height 50
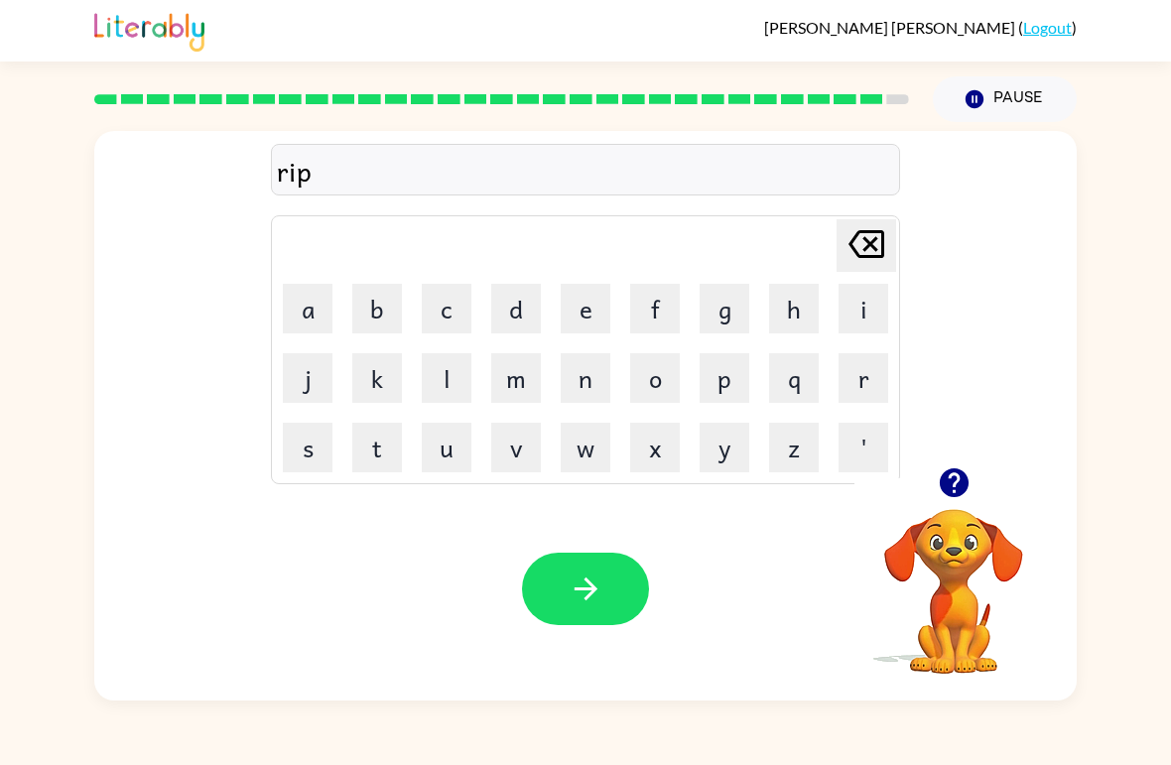
click at [577, 325] on button "e" at bounding box center [586, 309] width 50 height 50
click at [587, 594] on icon "button" at bounding box center [585, 588] width 35 height 35
